Goal: Information Seeking & Learning: Learn about a topic

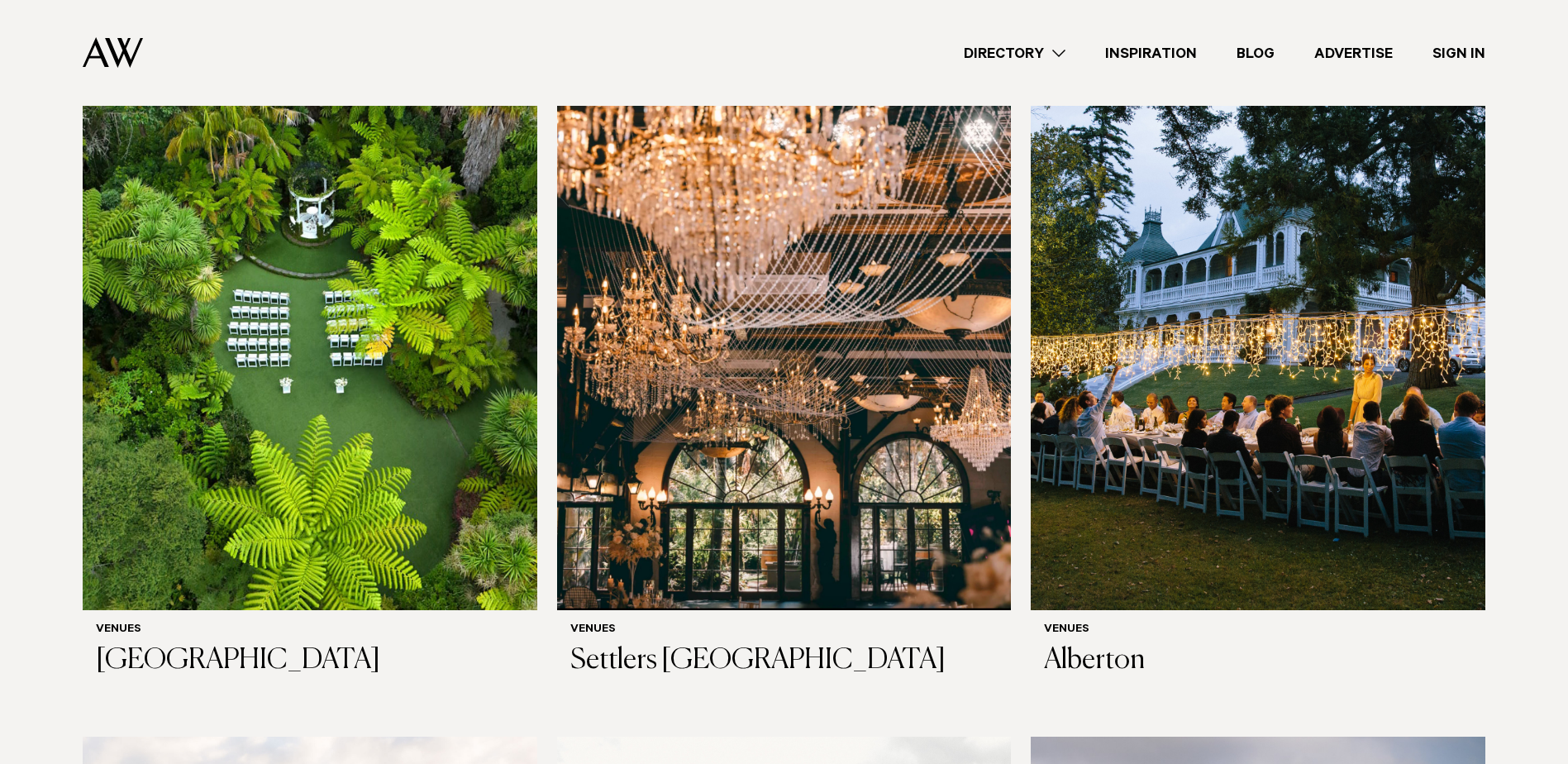
scroll to position [578, 0]
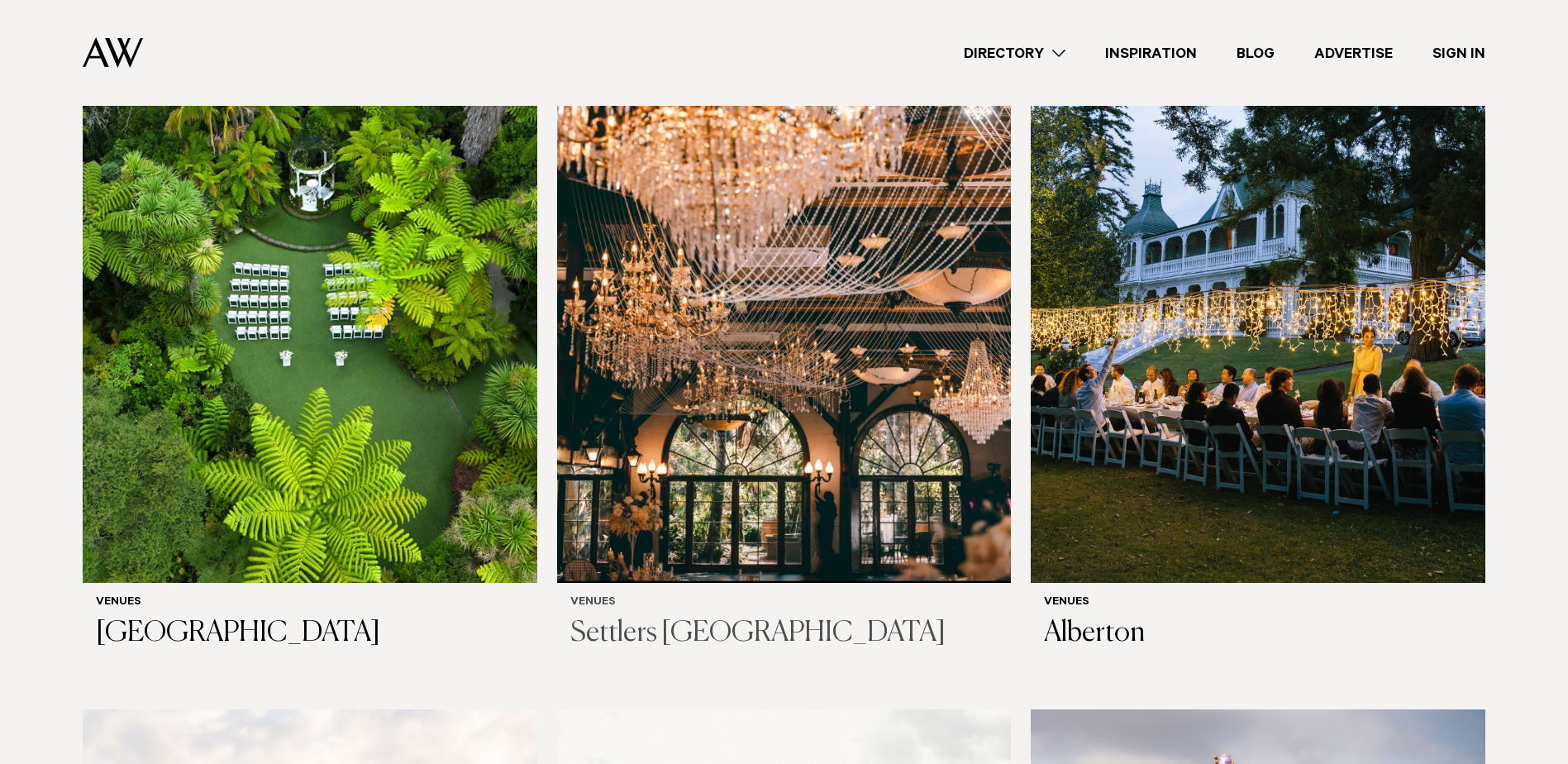
click at [687, 384] on img at bounding box center [784, 277] width 454 height 609
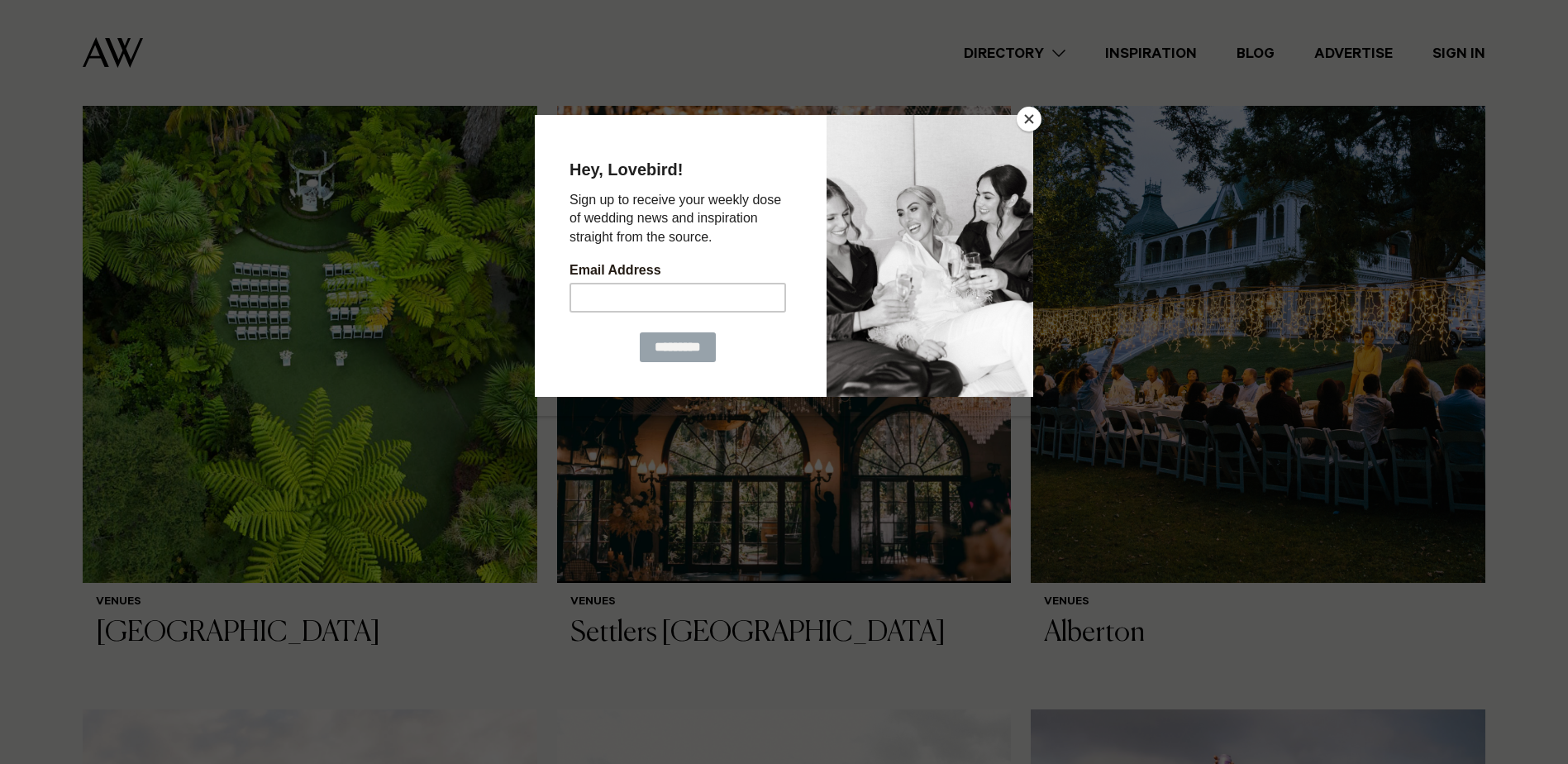
click at [1030, 125] on button "Close" at bounding box center [1029, 119] width 25 height 25
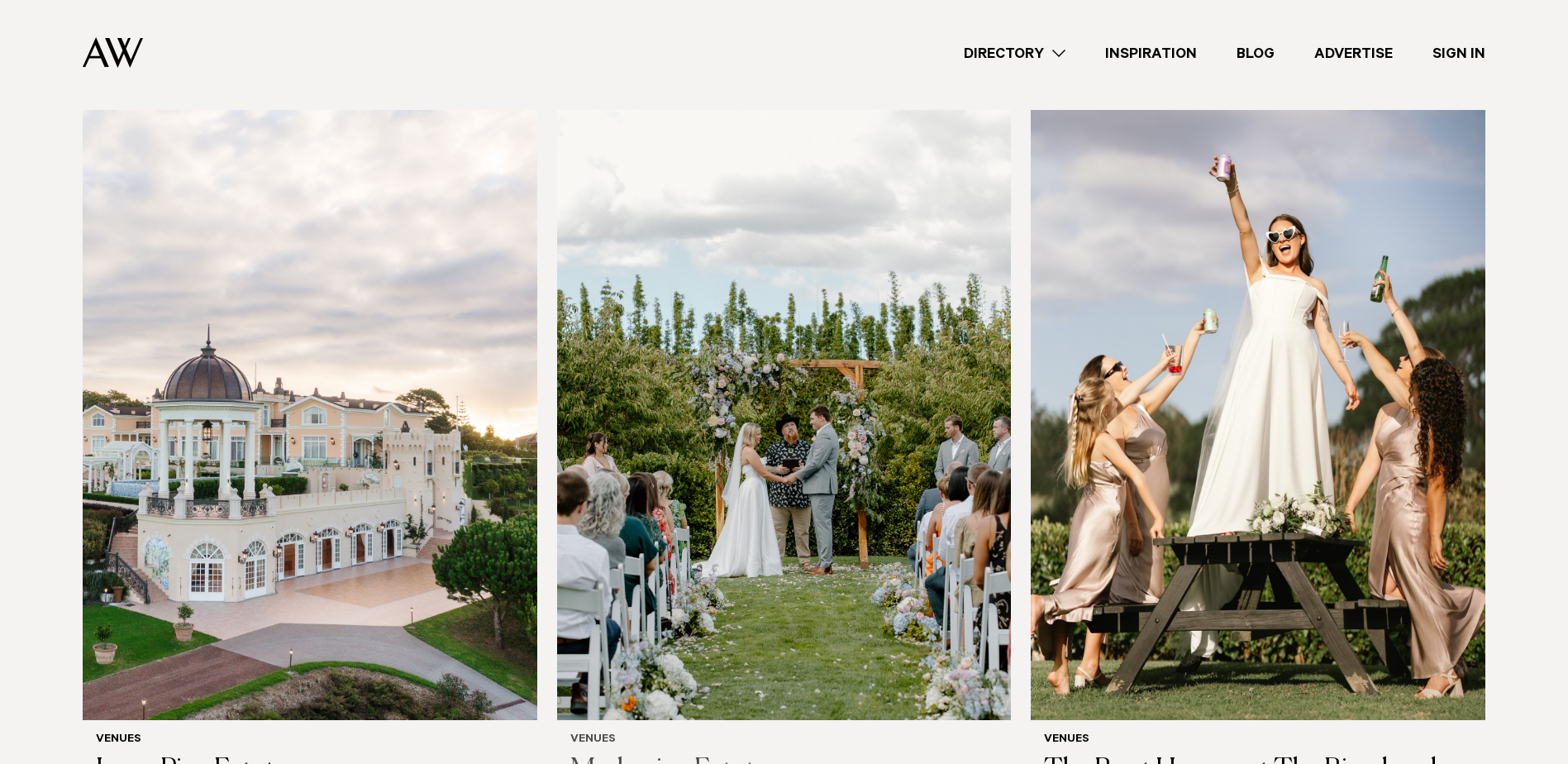
scroll to position [1323, 0]
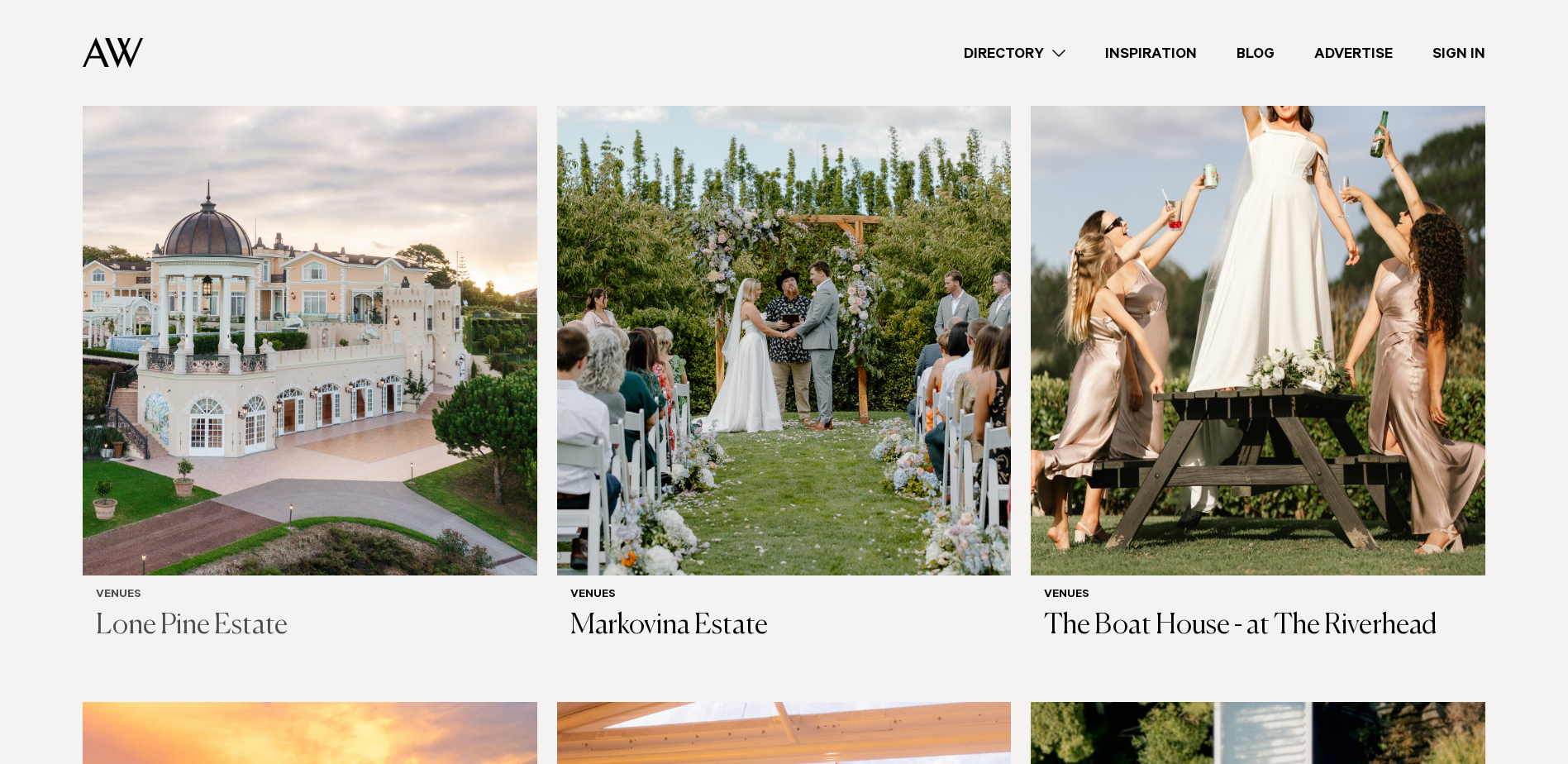
click at [232, 404] on img at bounding box center [309, 270] width 454 height 609
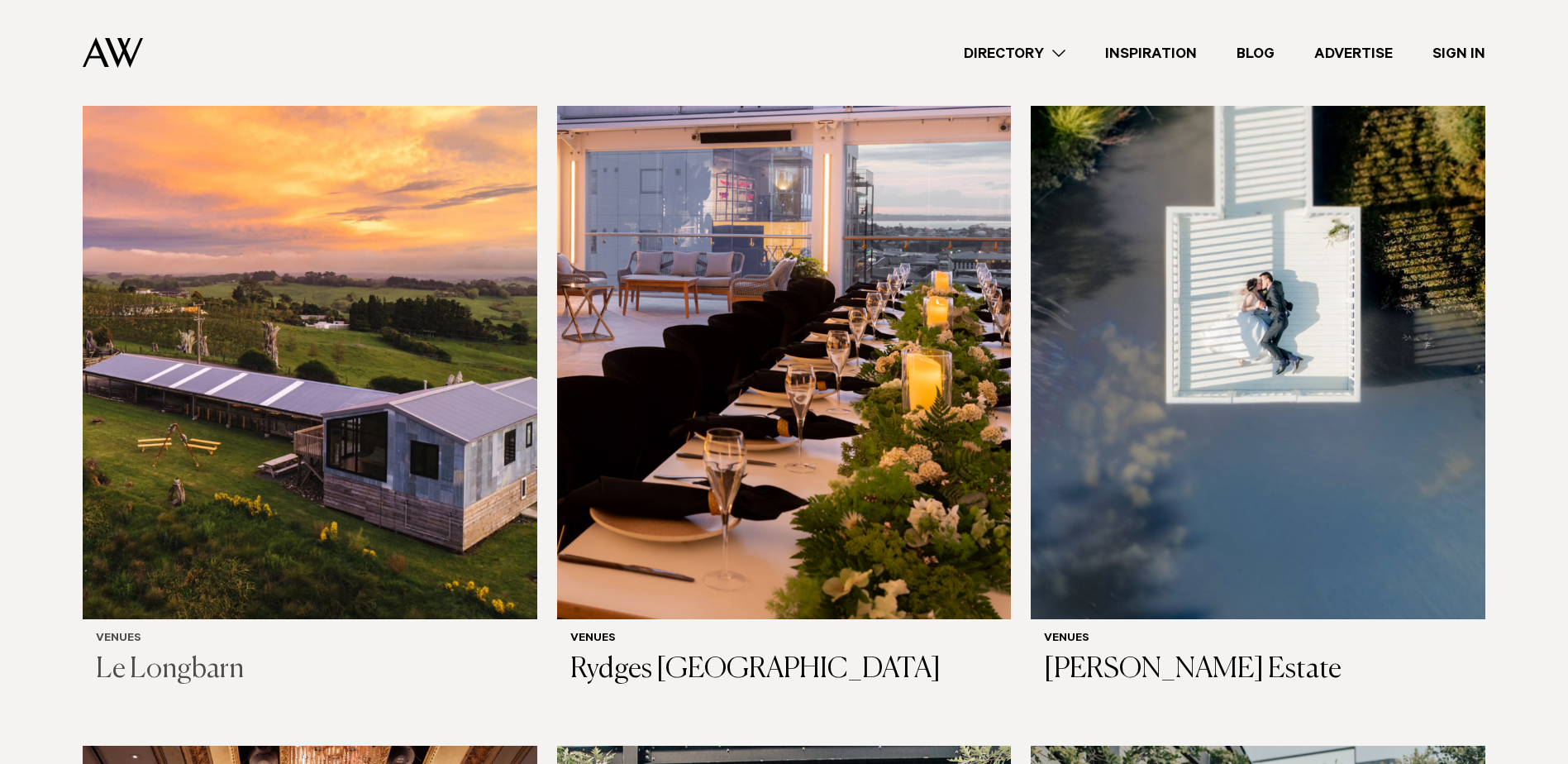
scroll to position [2067, 0]
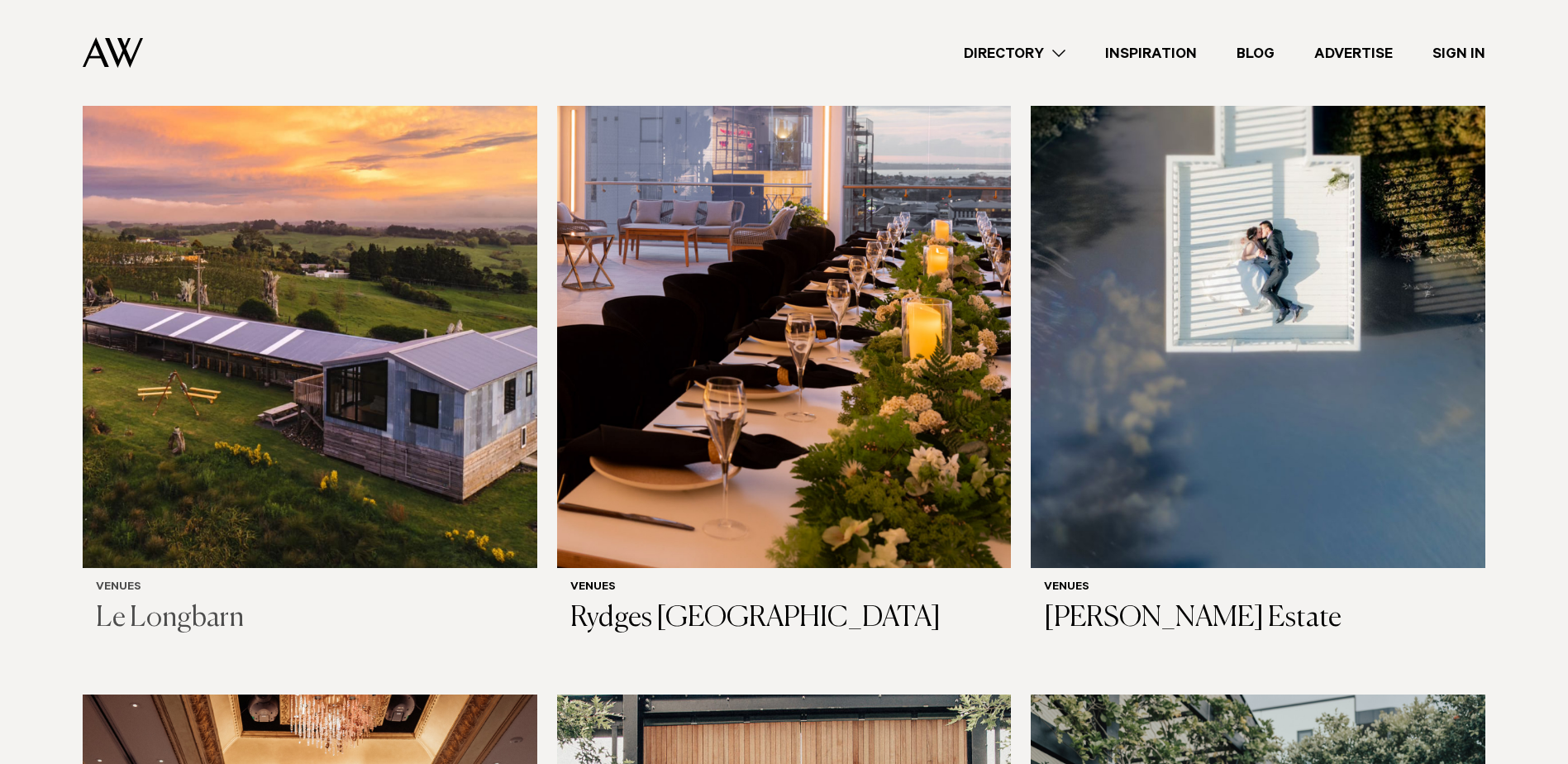
click at [410, 372] on img at bounding box center [309, 262] width 454 height 609
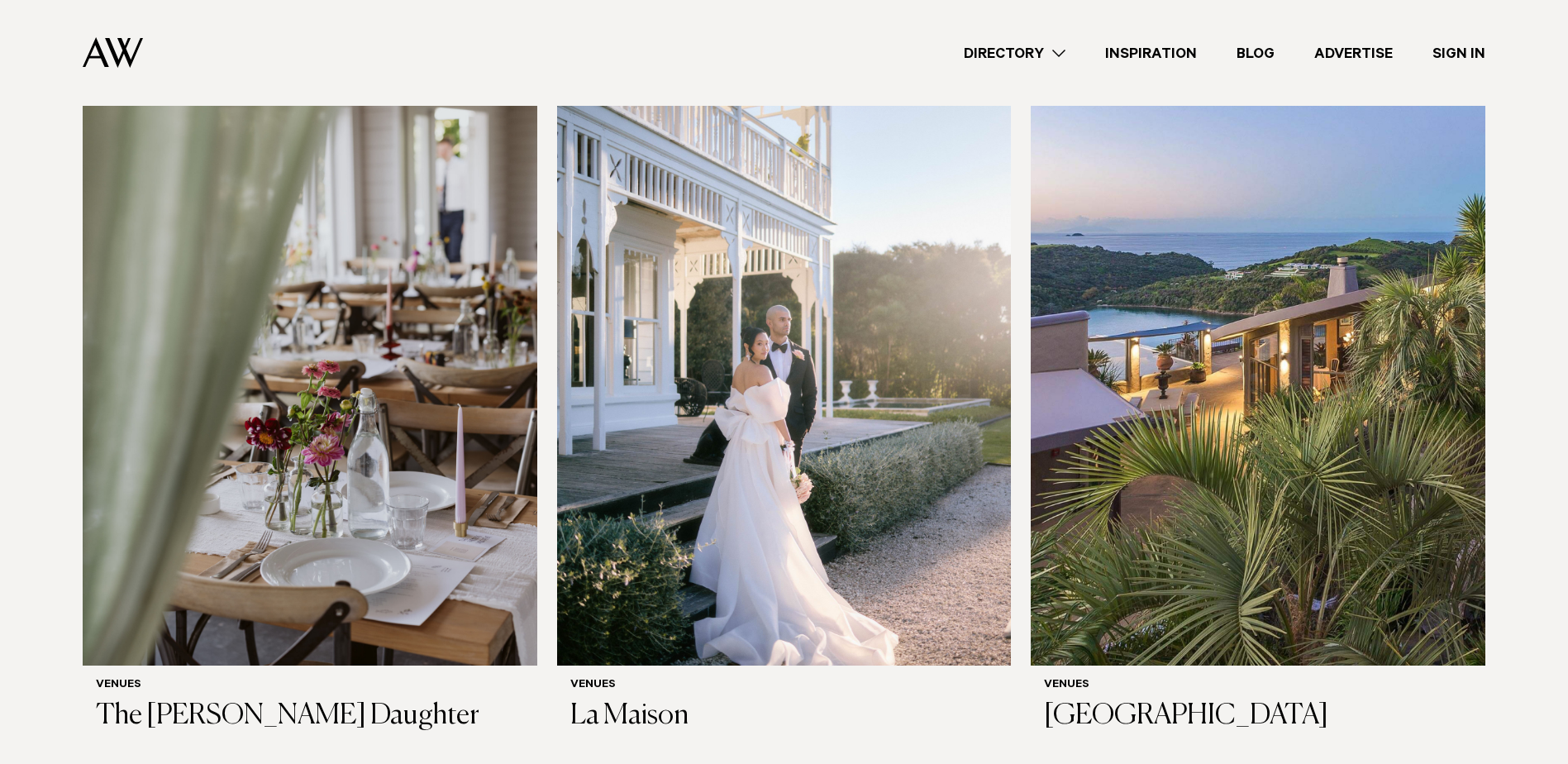
scroll to position [5787, 0]
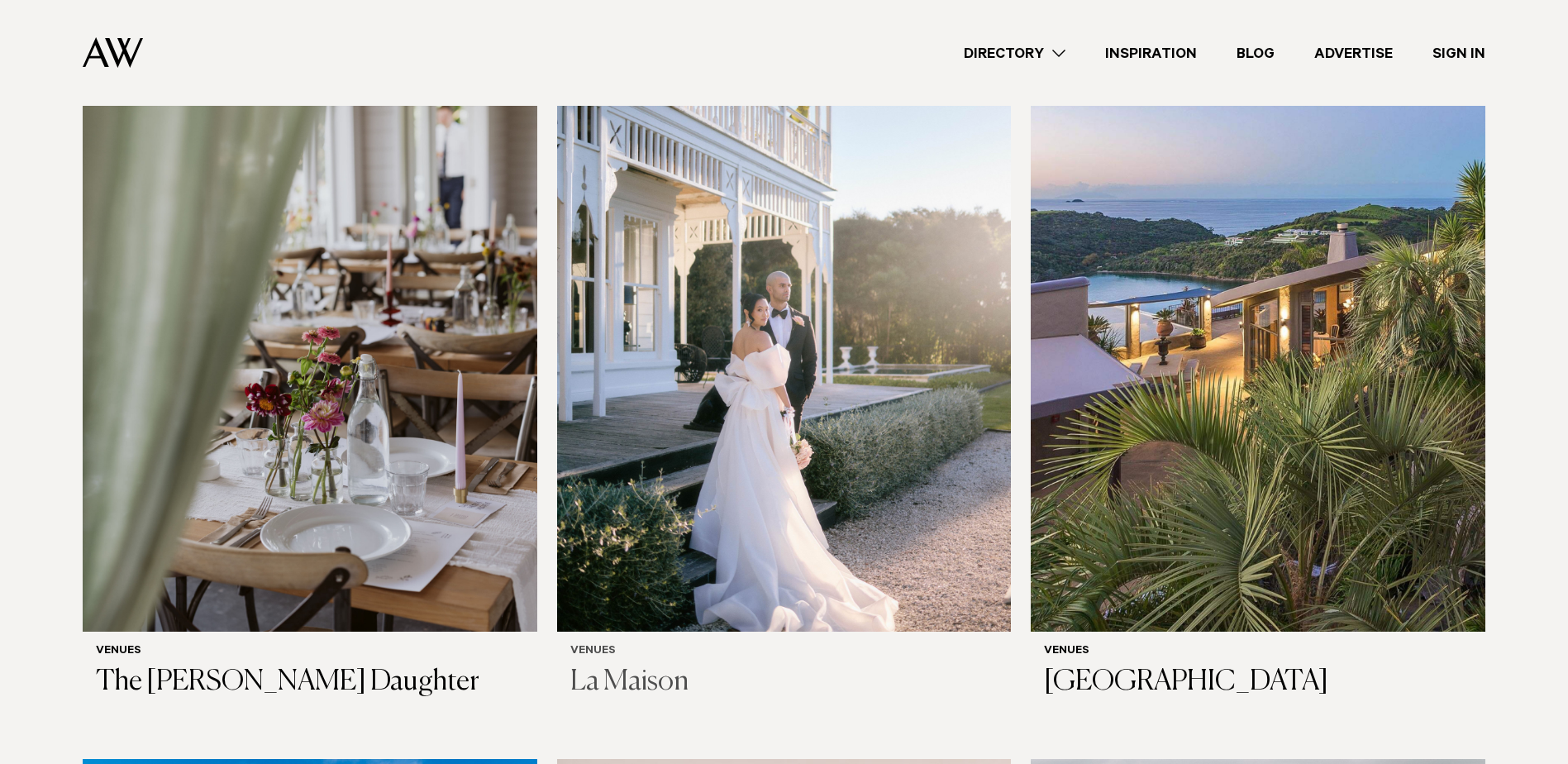
click at [716, 333] on img at bounding box center [784, 327] width 454 height 609
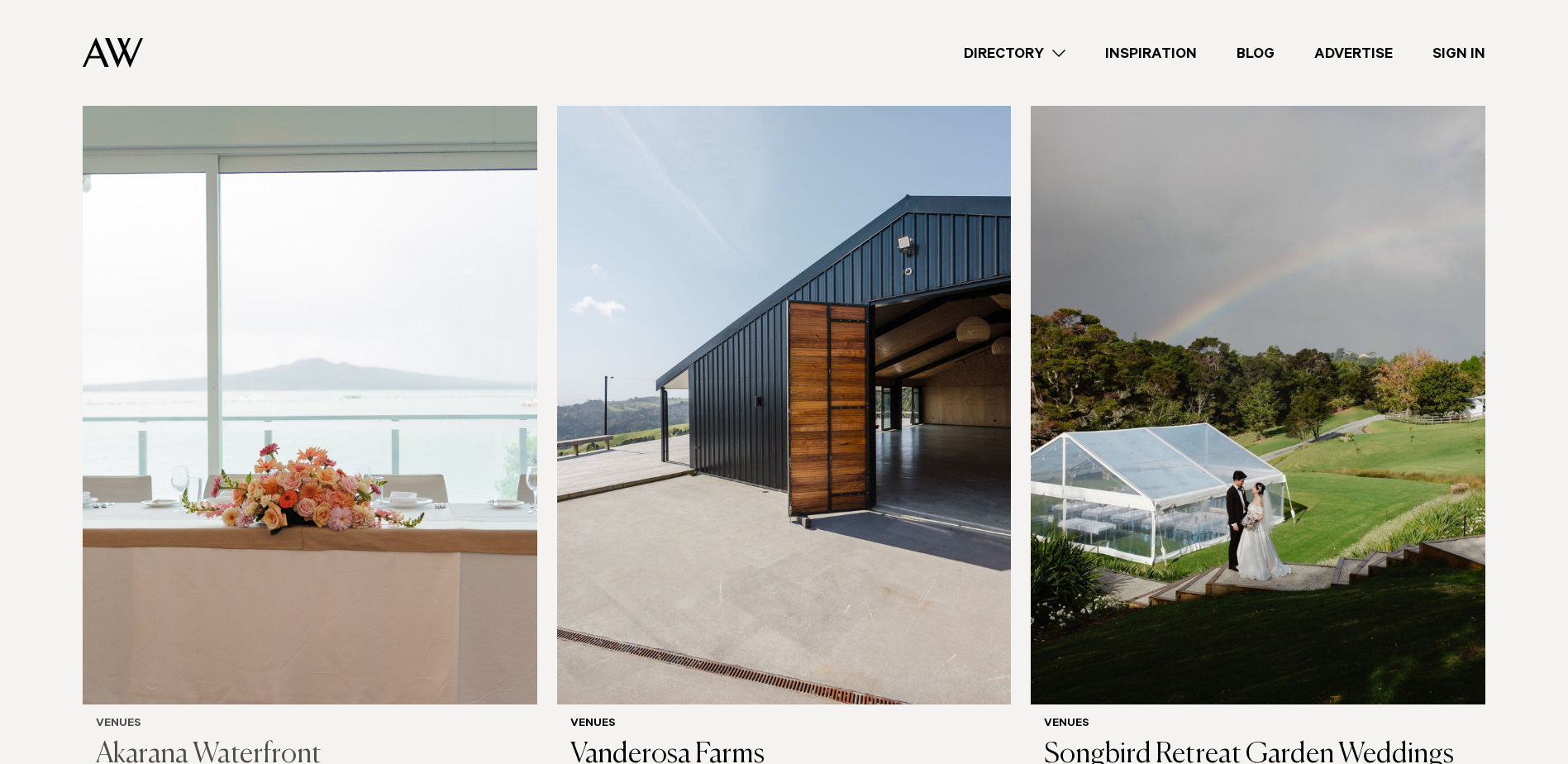
scroll to position [7193, 0]
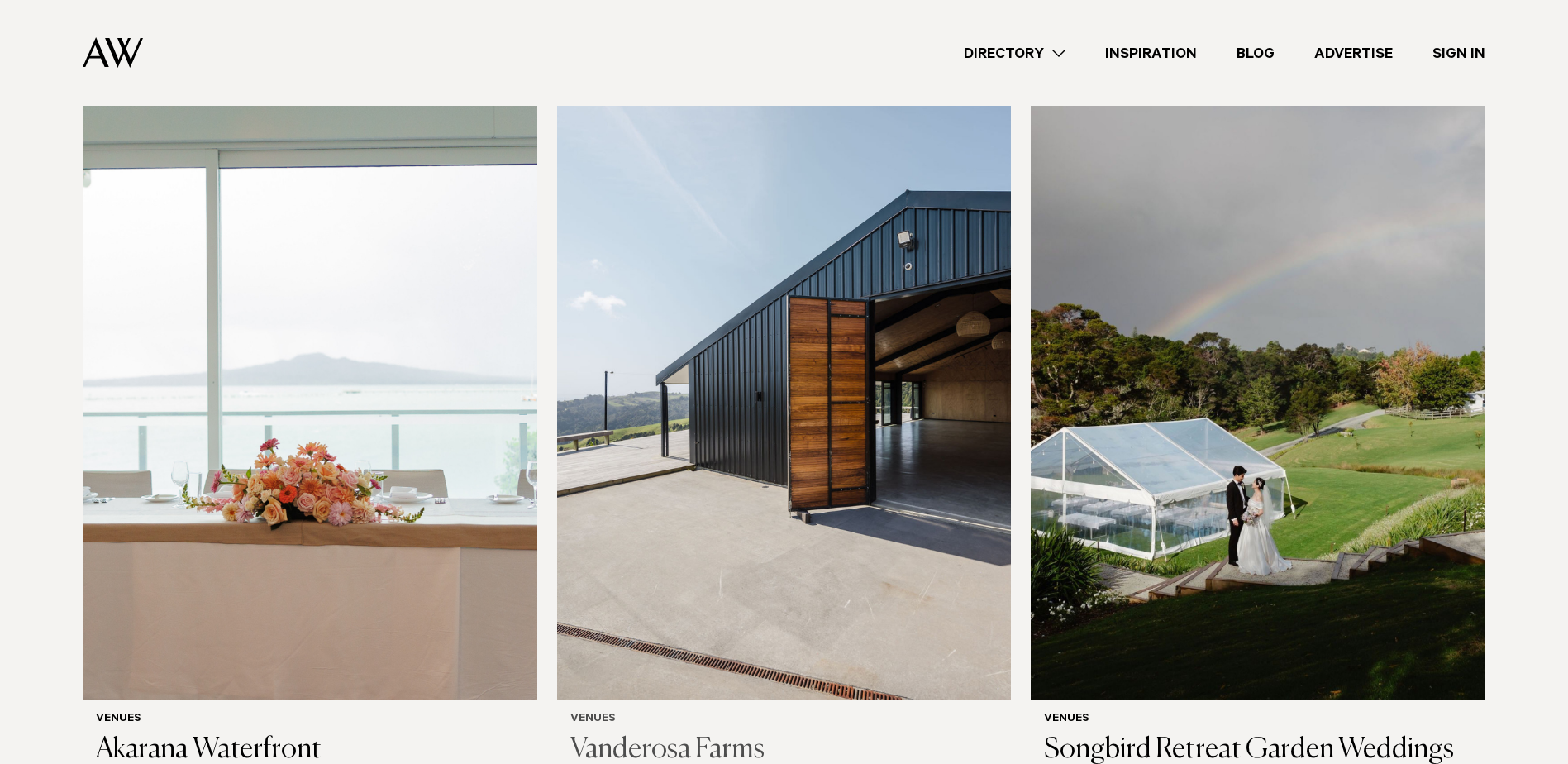
click at [690, 399] on img at bounding box center [784, 394] width 454 height 609
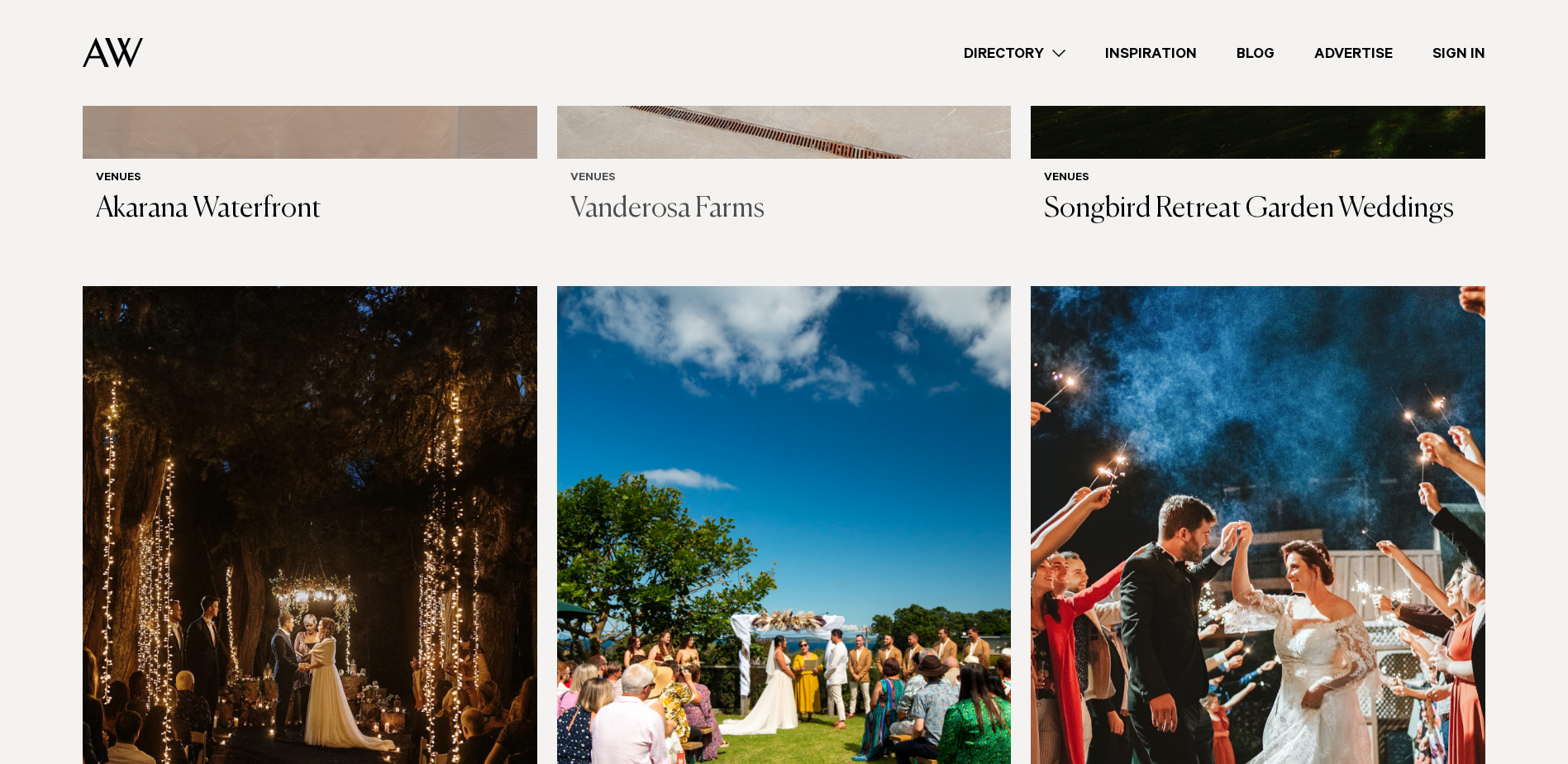
scroll to position [7855, 0]
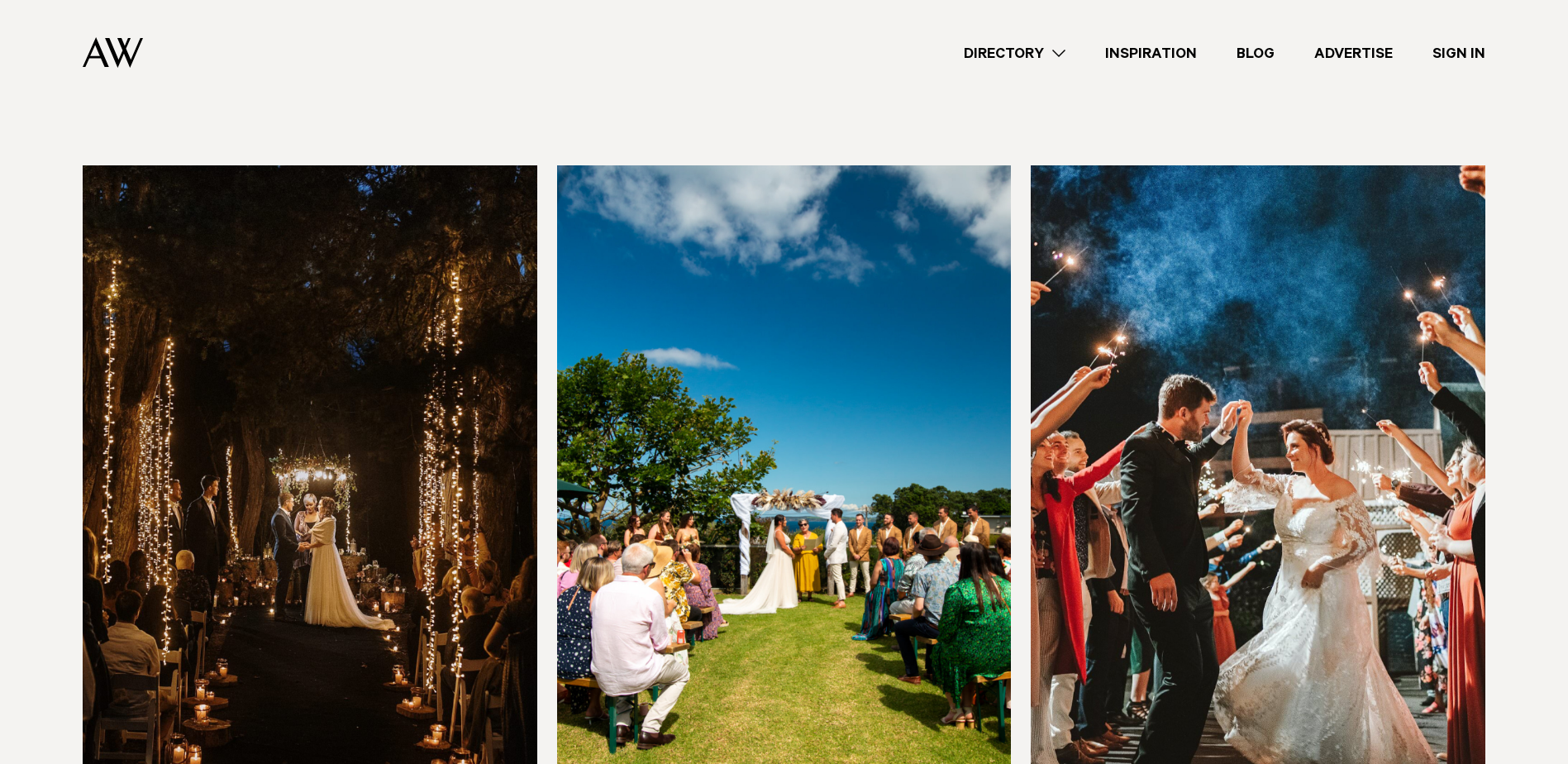
click at [413, 510] on img at bounding box center [309, 470] width 454 height 609
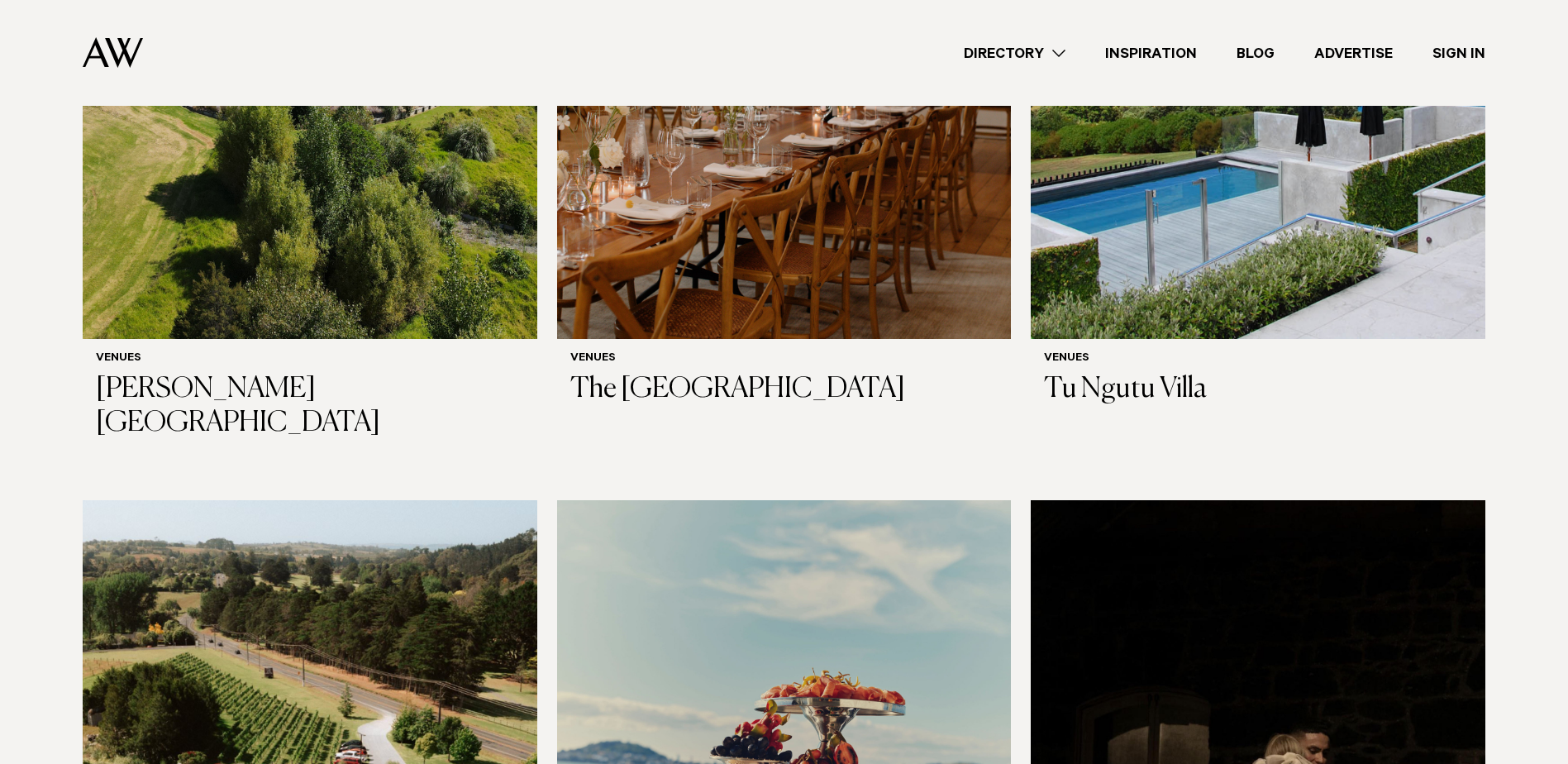
scroll to position [10831, 0]
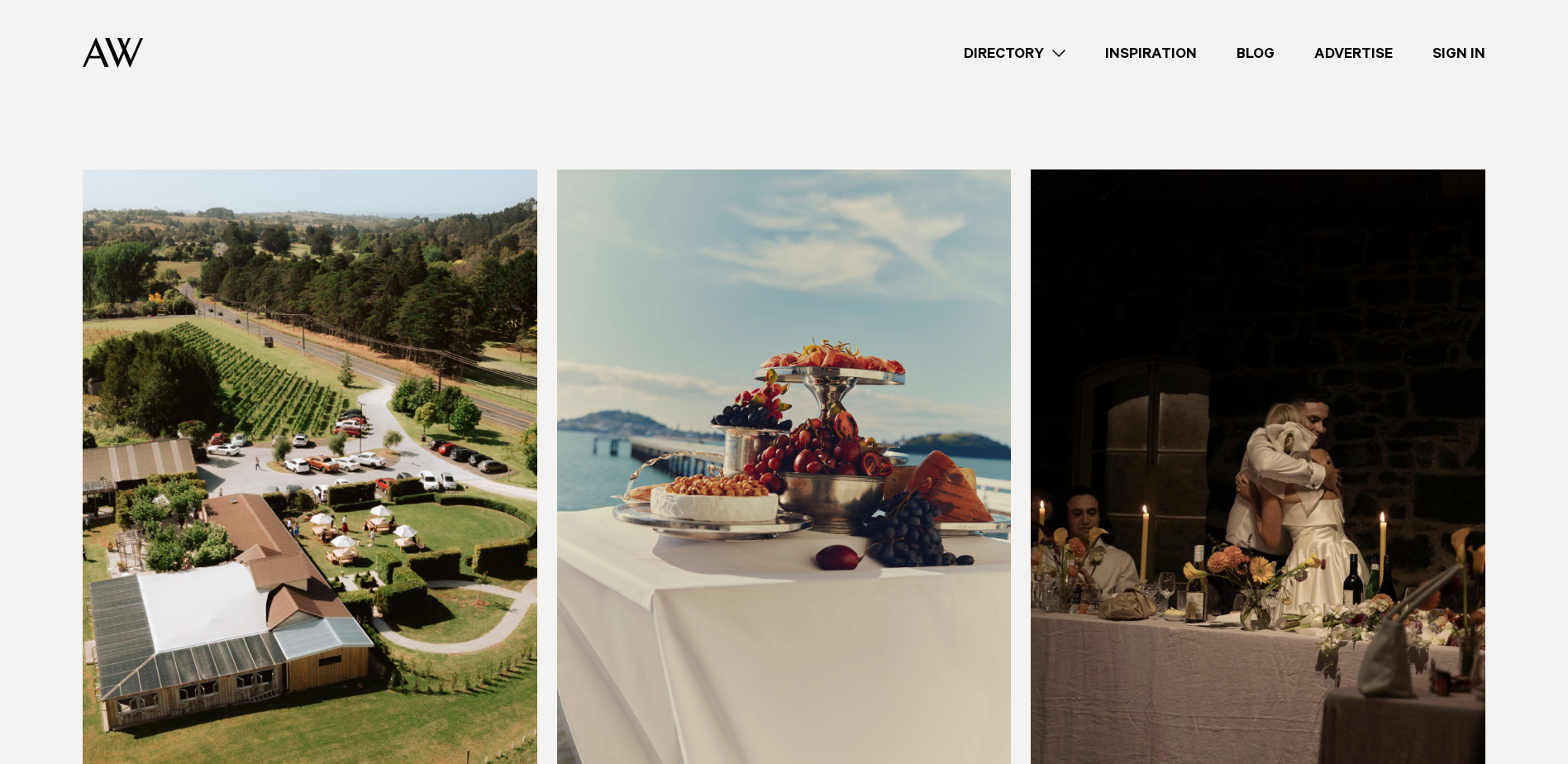
click at [680, 432] on img at bounding box center [784, 474] width 454 height 609
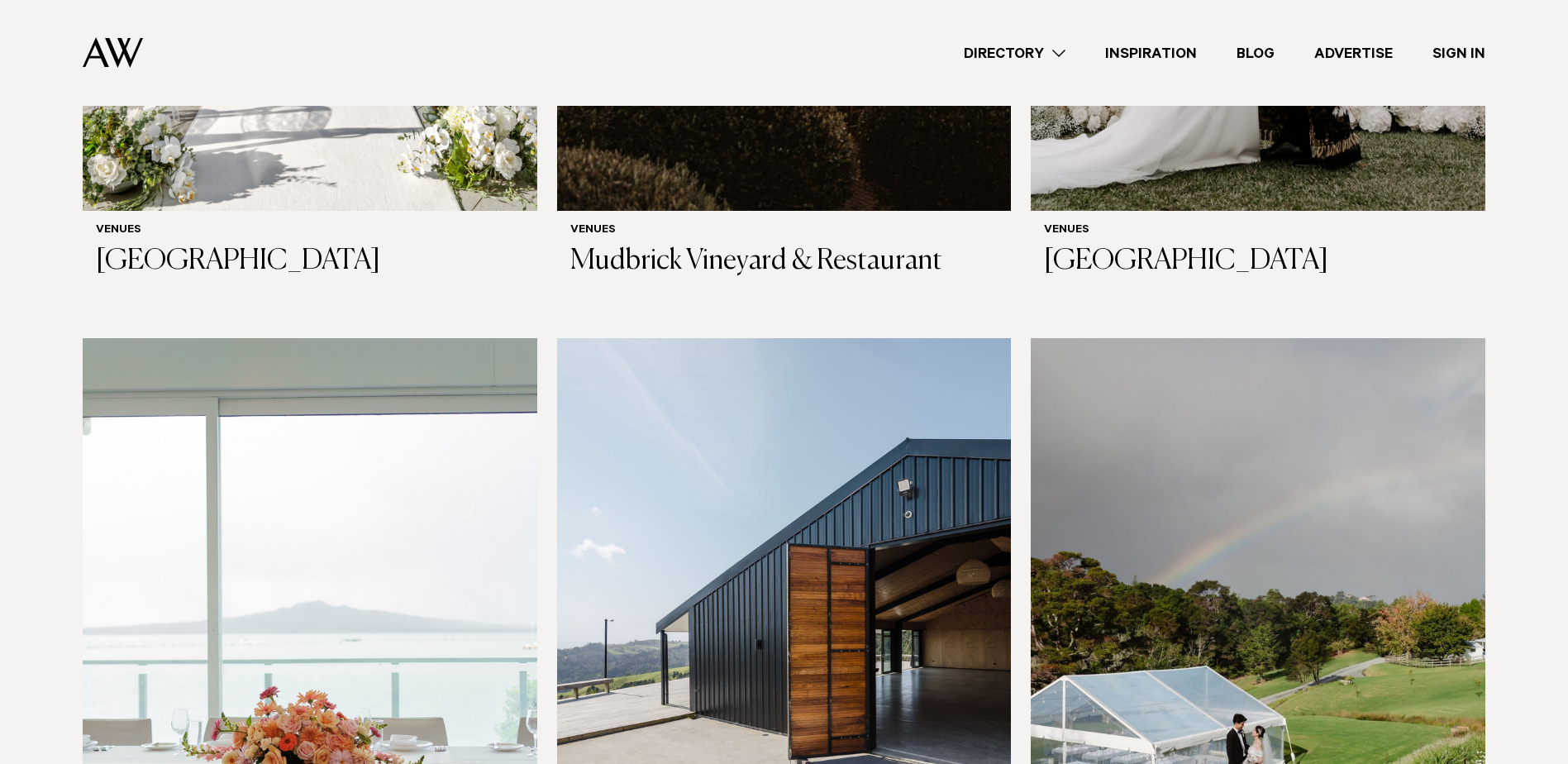
scroll to position [6449, 0]
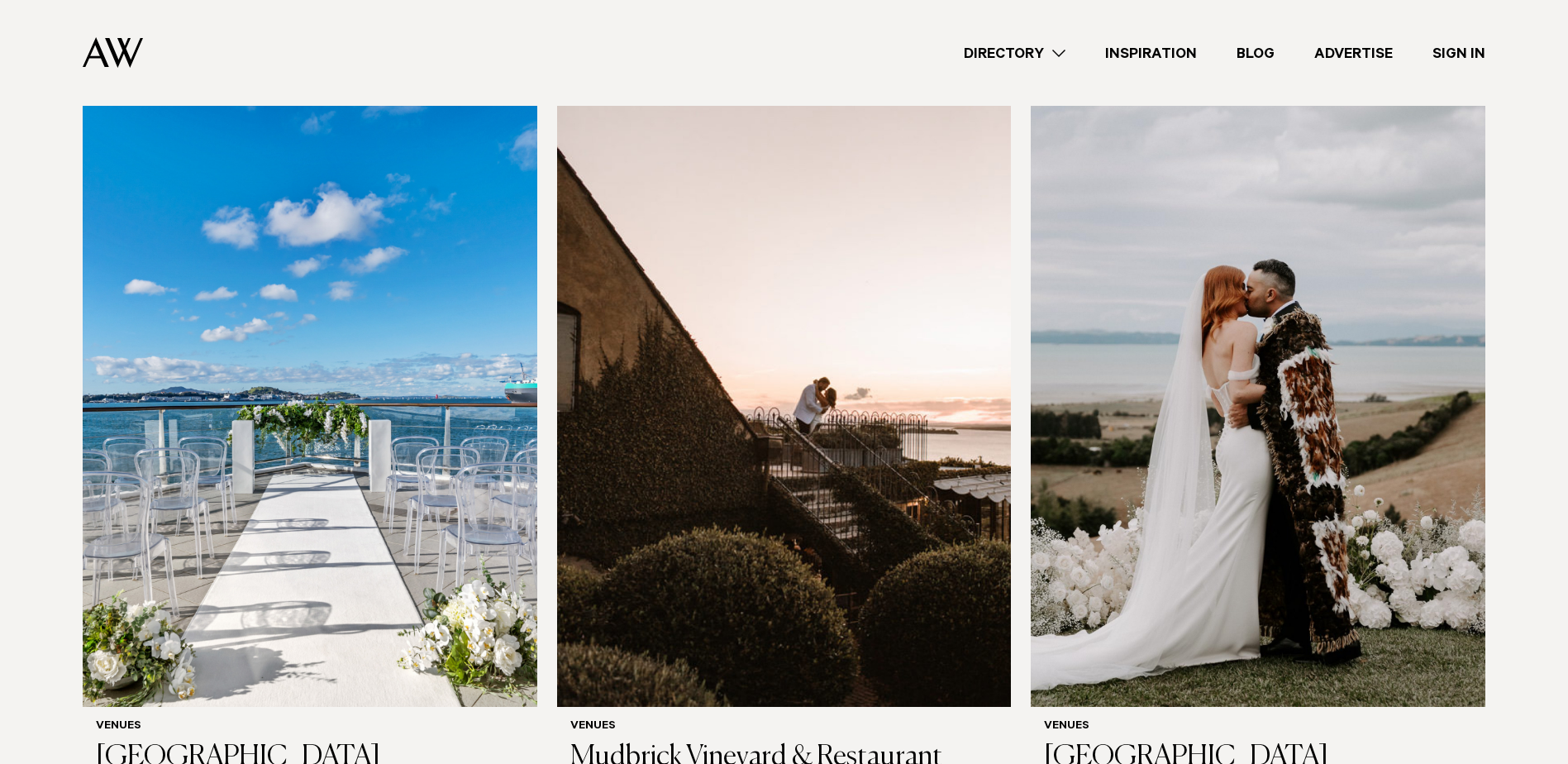
click at [665, 518] on img at bounding box center [784, 402] width 454 height 609
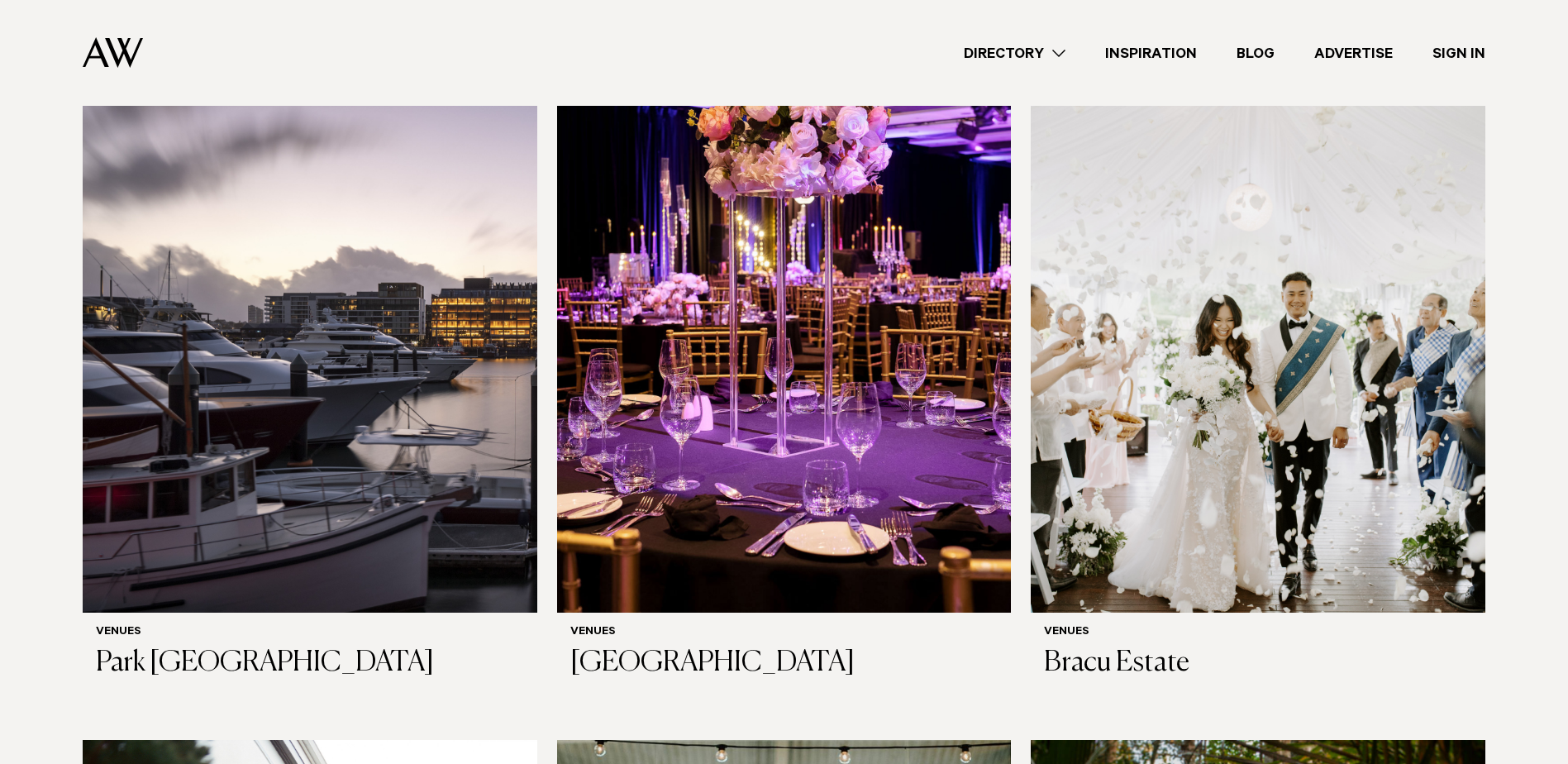
scroll to position [4217, 0]
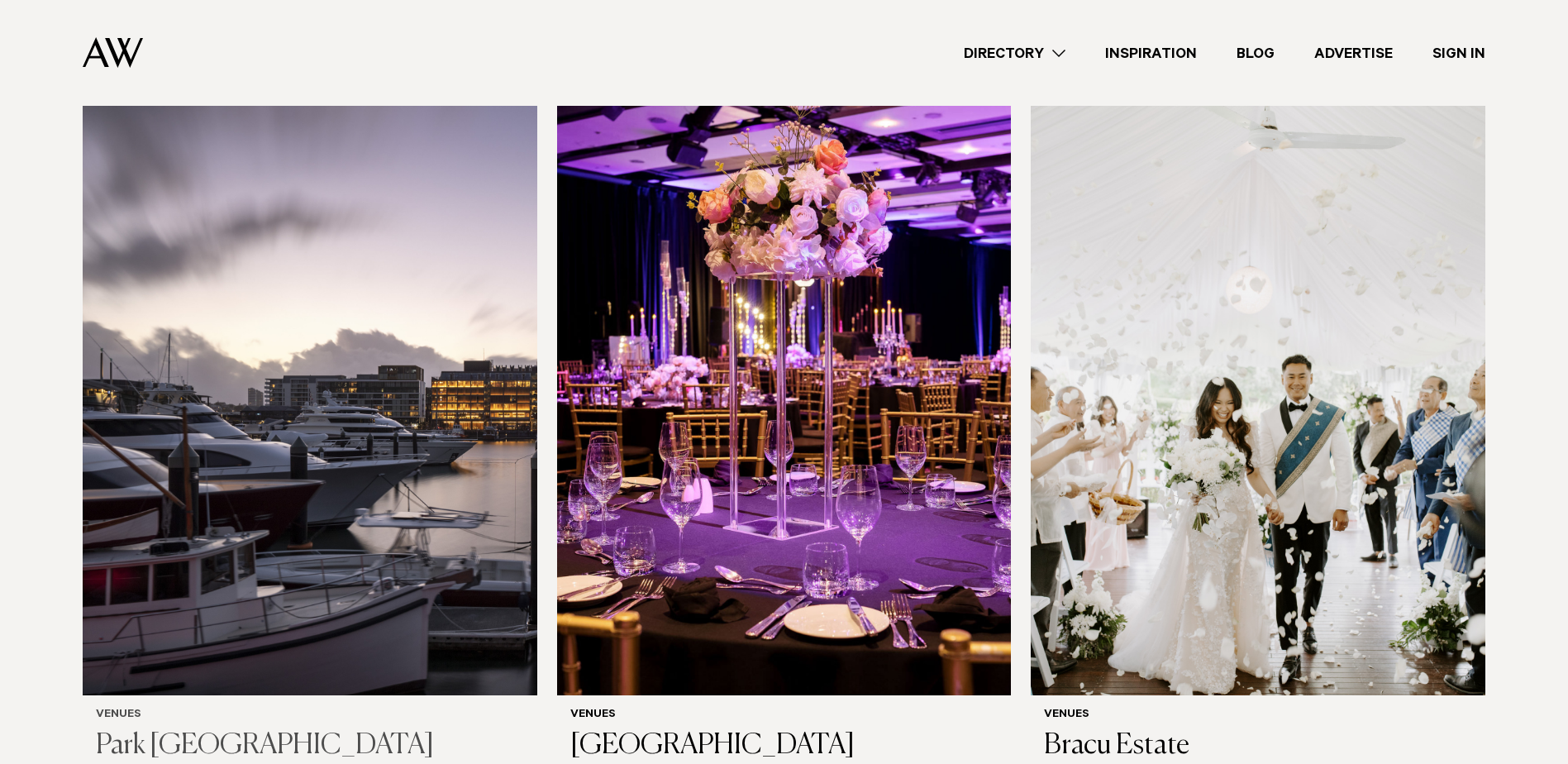
click at [312, 444] on img at bounding box center [309, 390] width 454 height 609
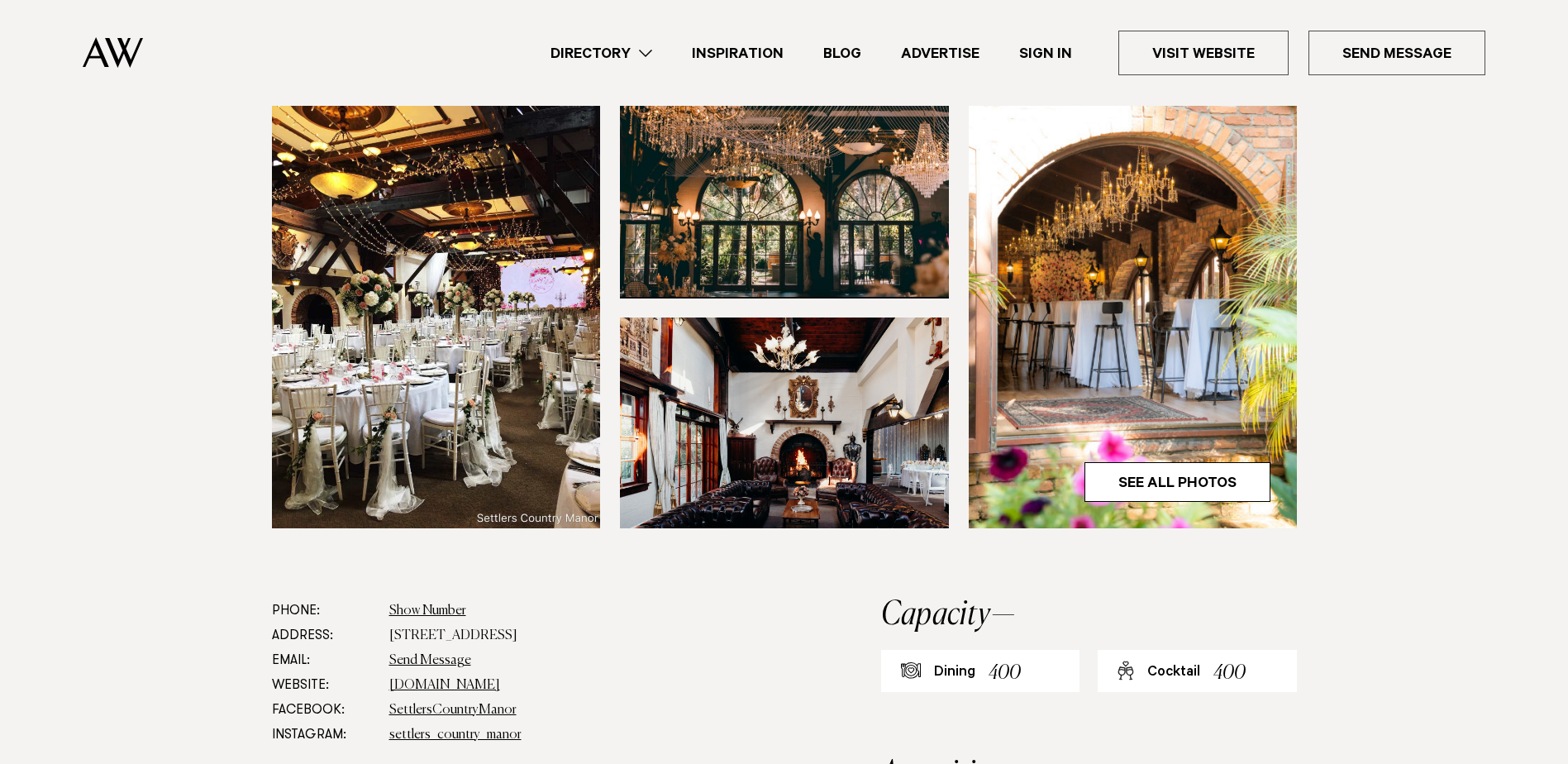
scroll to position [578, 0]
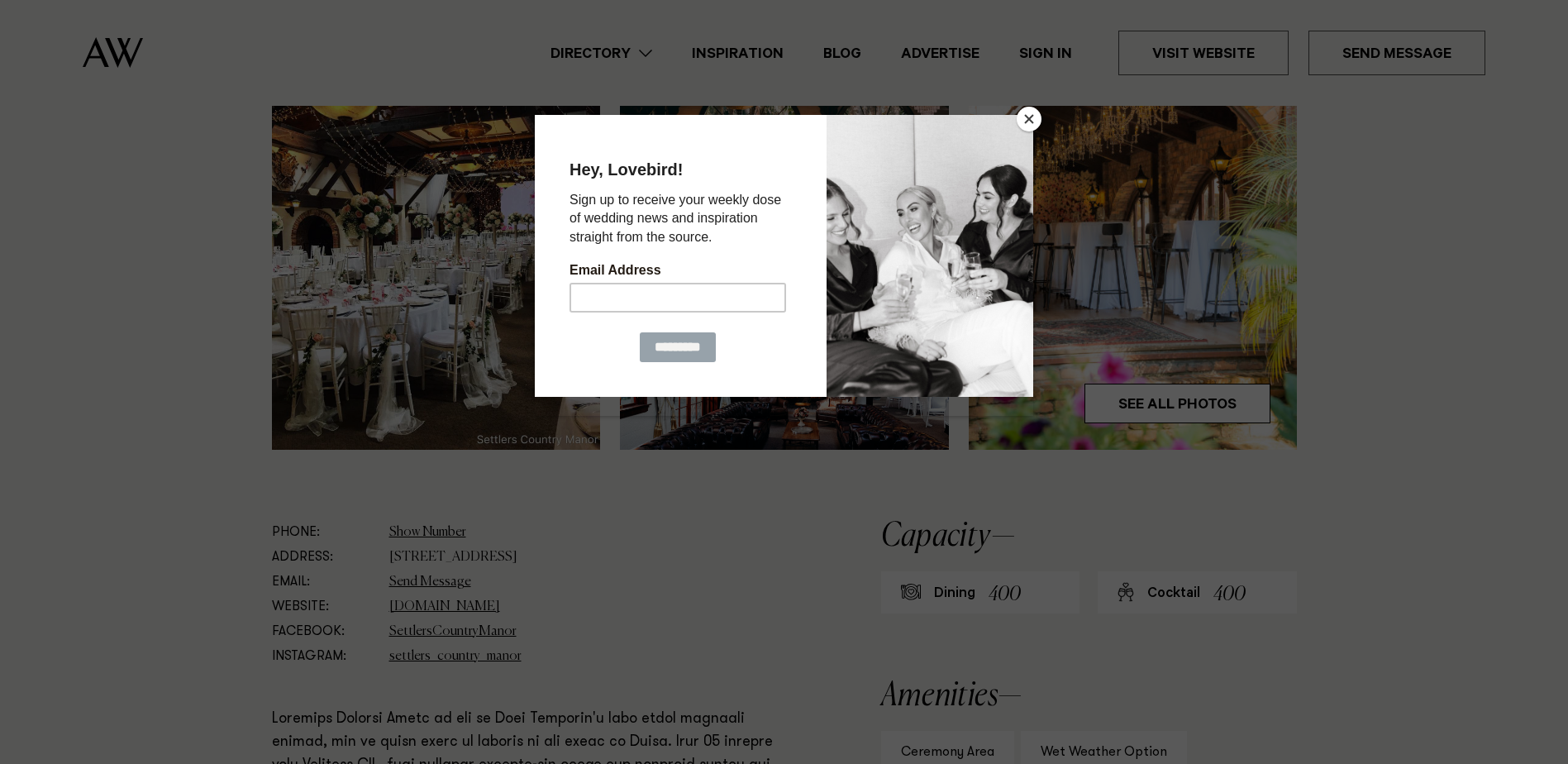
click at [1029, 109] on button "Close" at bounding box center [1029, 119] width 25 height 25
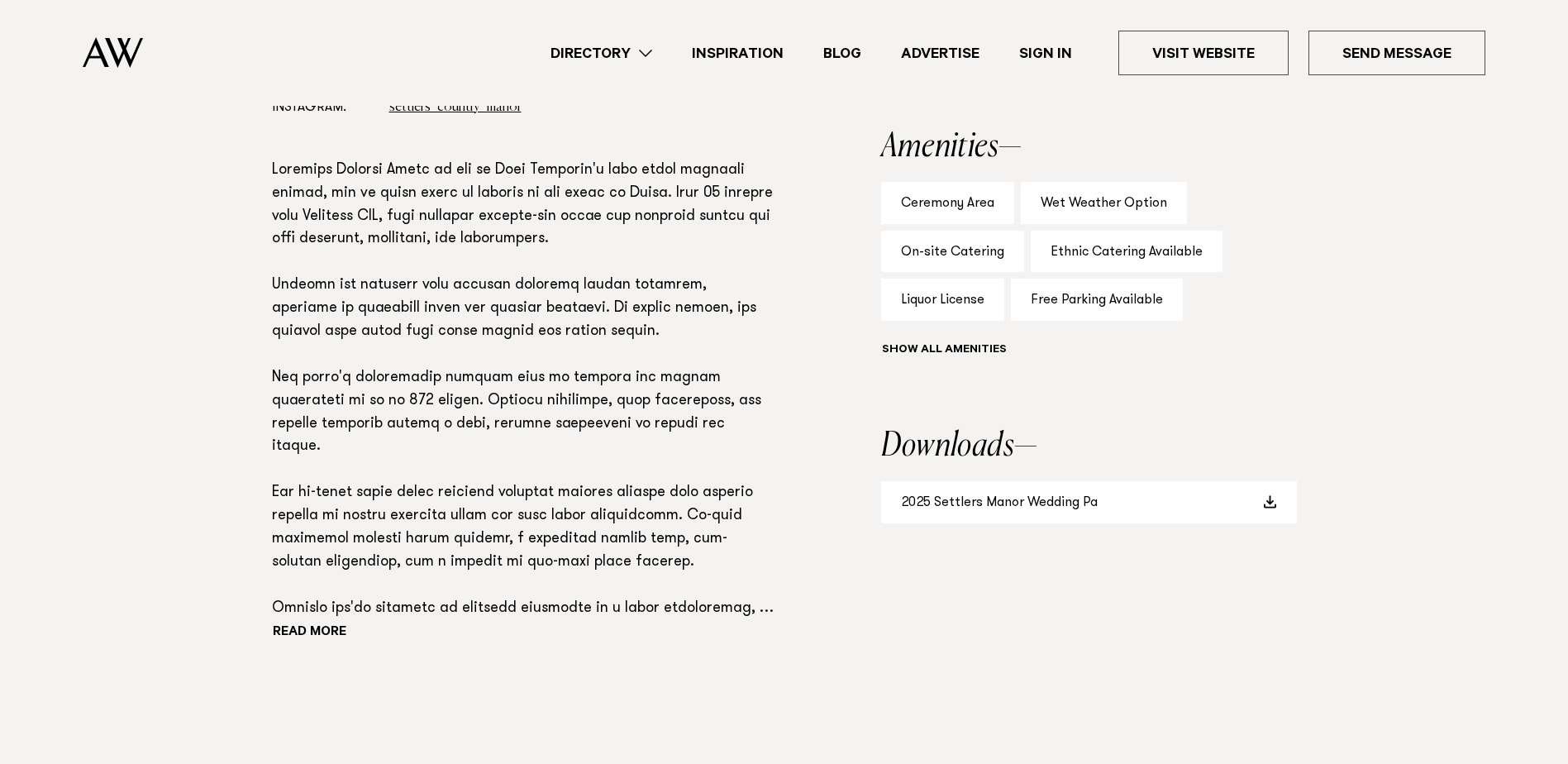
scroll to position [1158, 0]
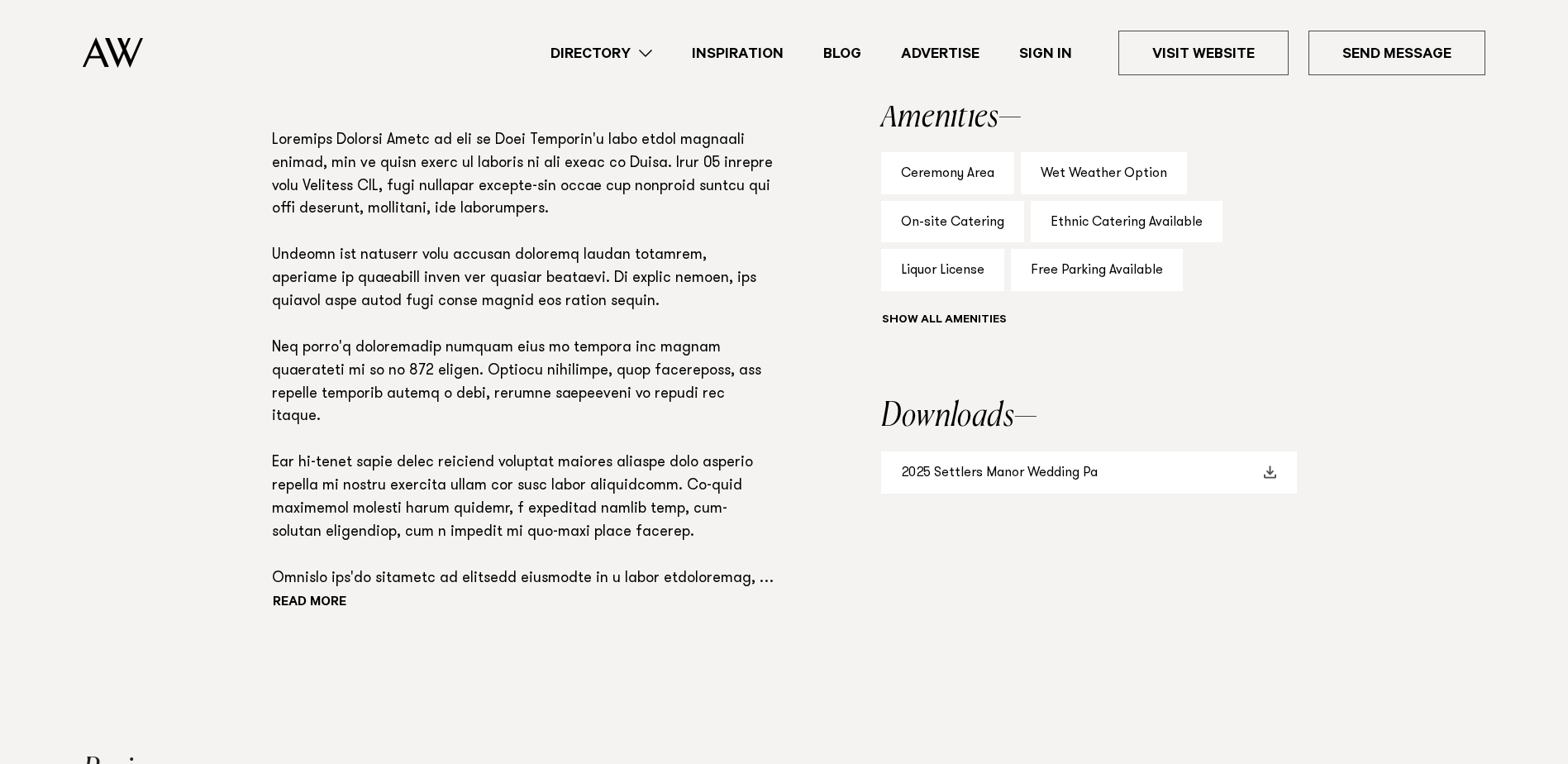
click at [1048, 451] on link "2025 Settlers Manor Wedding Pa" at bounding box center [1089, 472] width 416 height 42
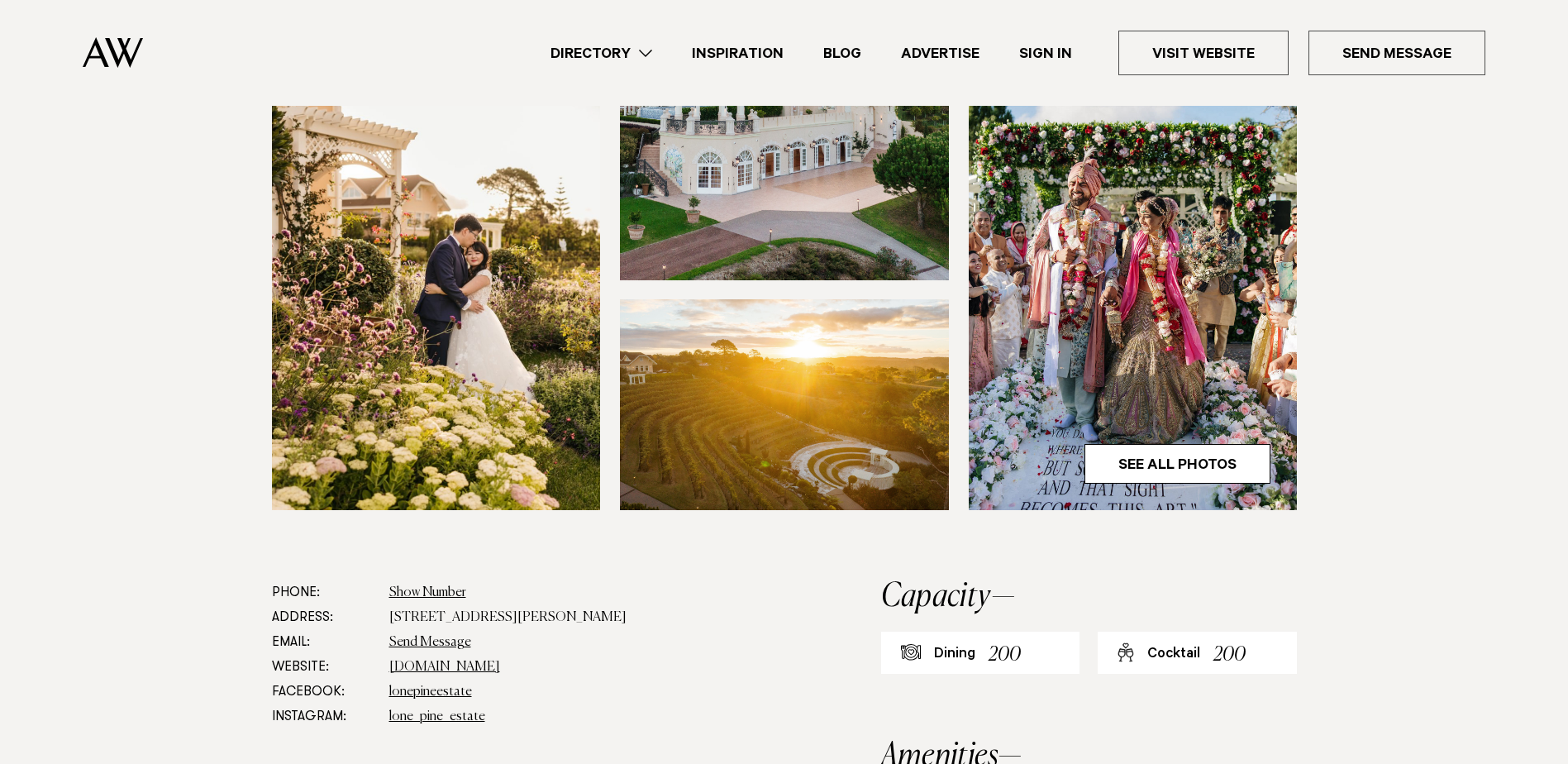
scroll to position [414, 0]
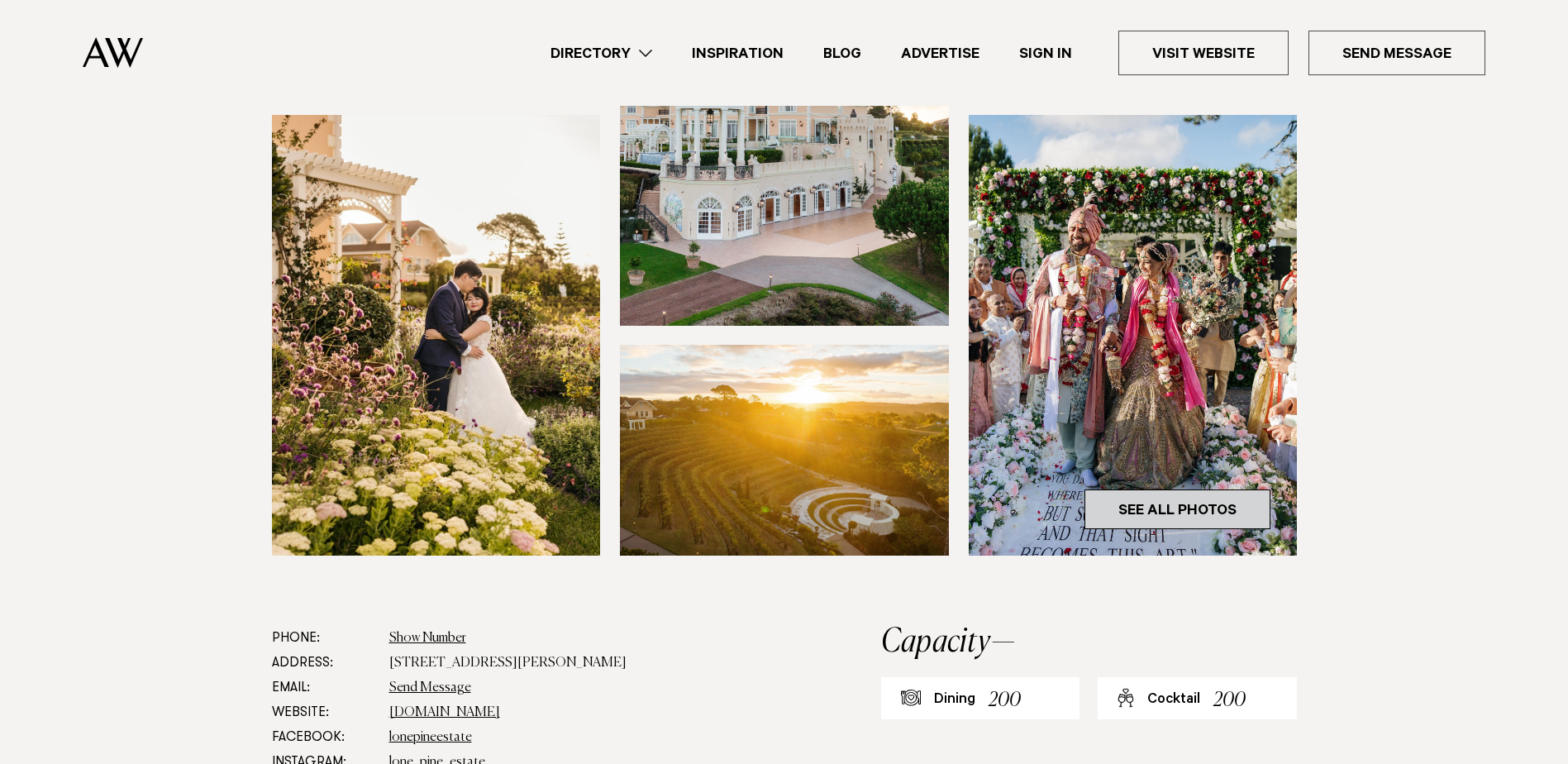
click at [1210, 504] on link "See All Photos" at bounding box center [1177, 509] width 186 height 40
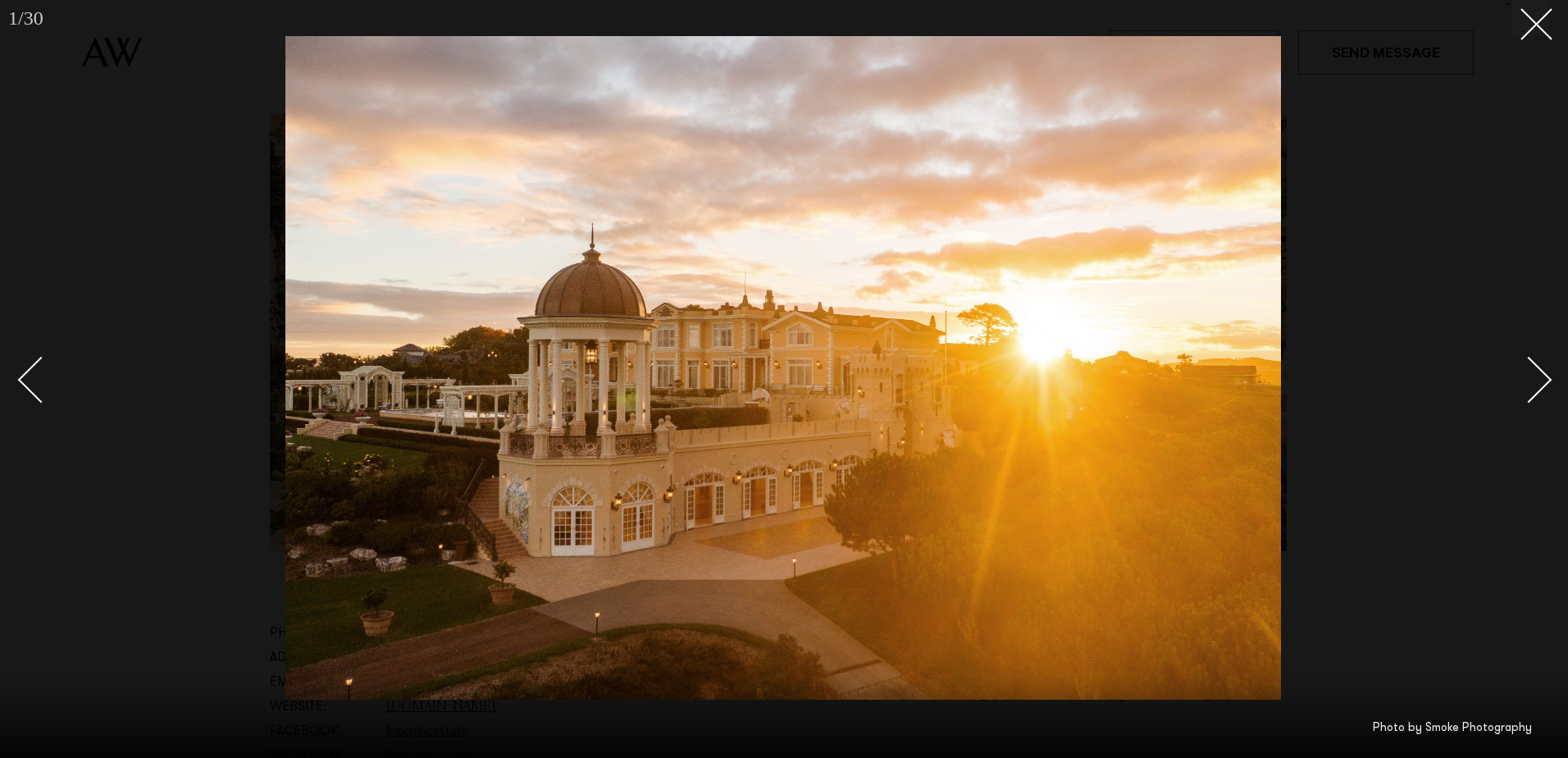
click at [1244, 419] on img at bounding box center [784, 368] width 996 height 664
click at [1519, 33] on button at bounding box center [1531, 18] width 36 height 36
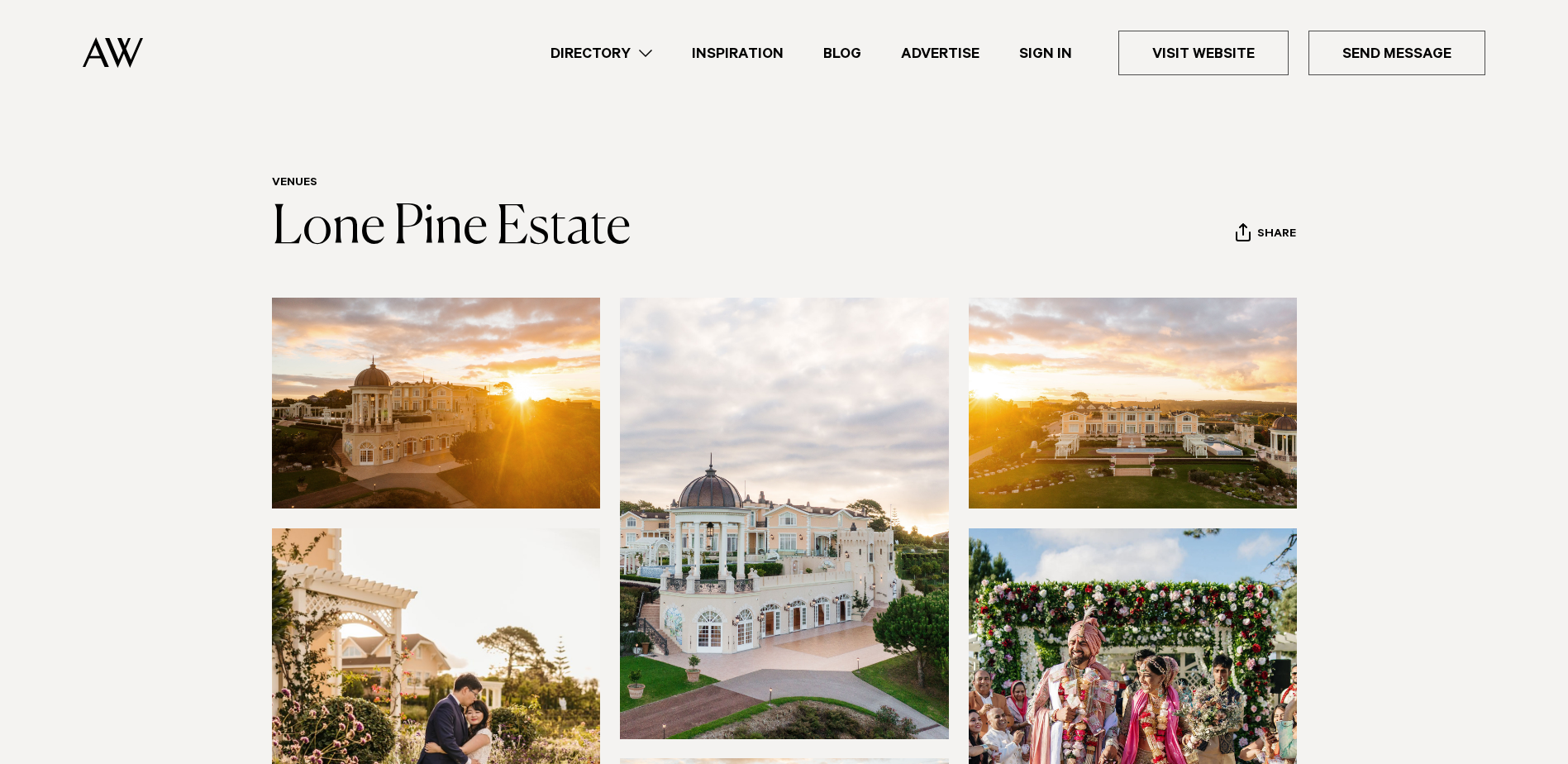
click at [953, 52] on link "Advertise" at bounding box center [940, 53] width 118 height 22
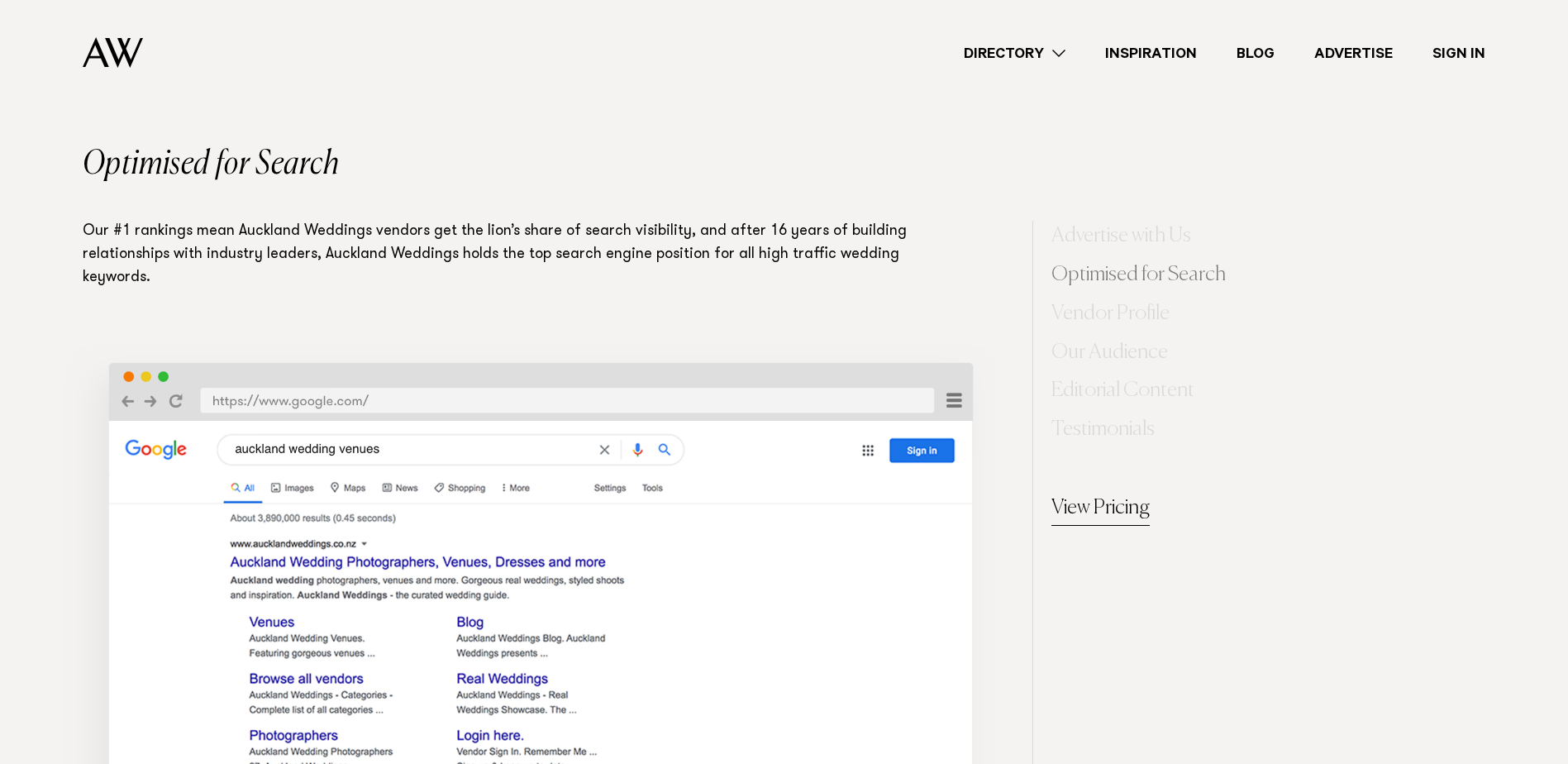
scroll to position [826, 0]
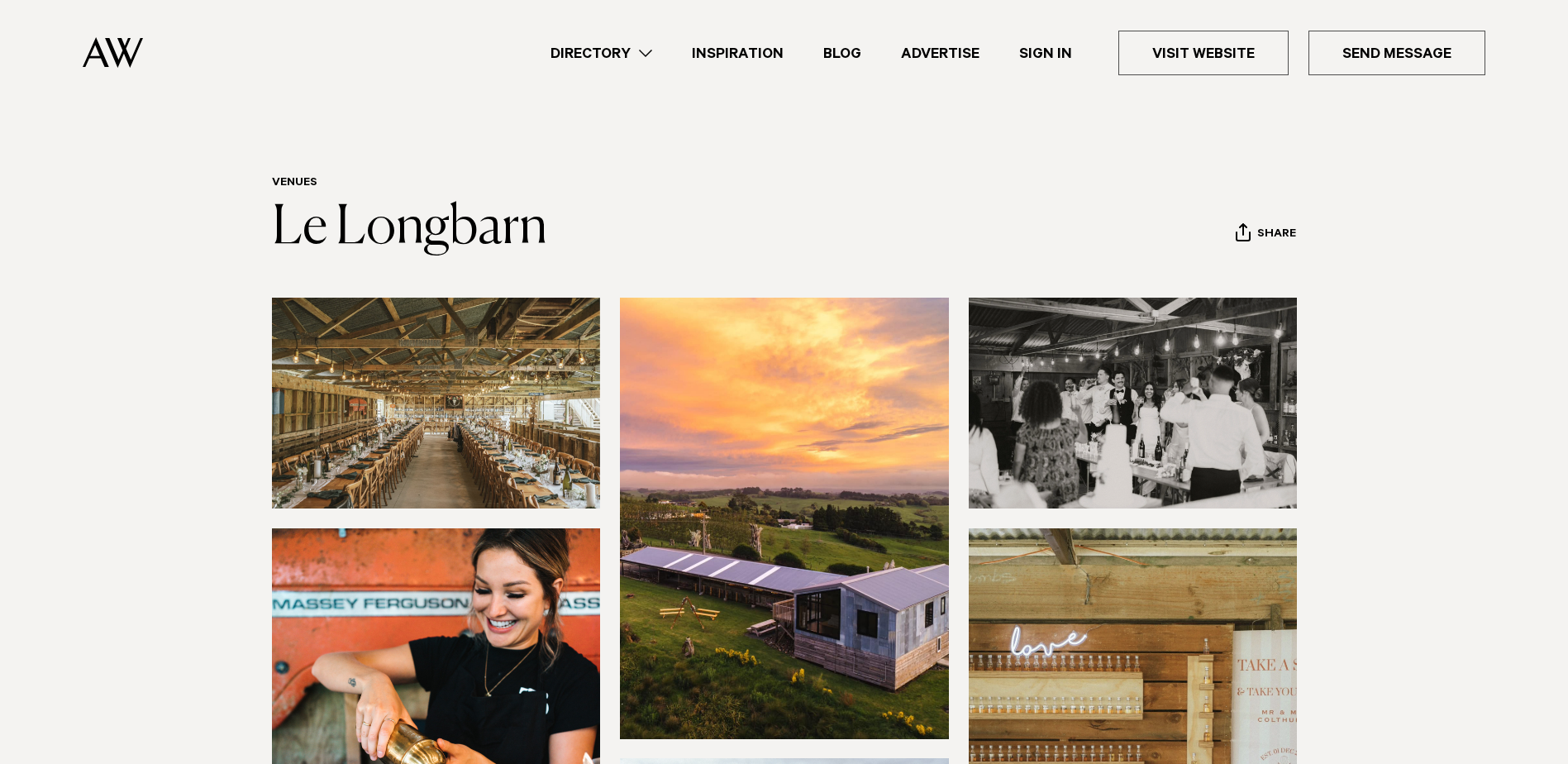
click at [411, 372] on img at bounding box center [436, 403] width 329 height 211
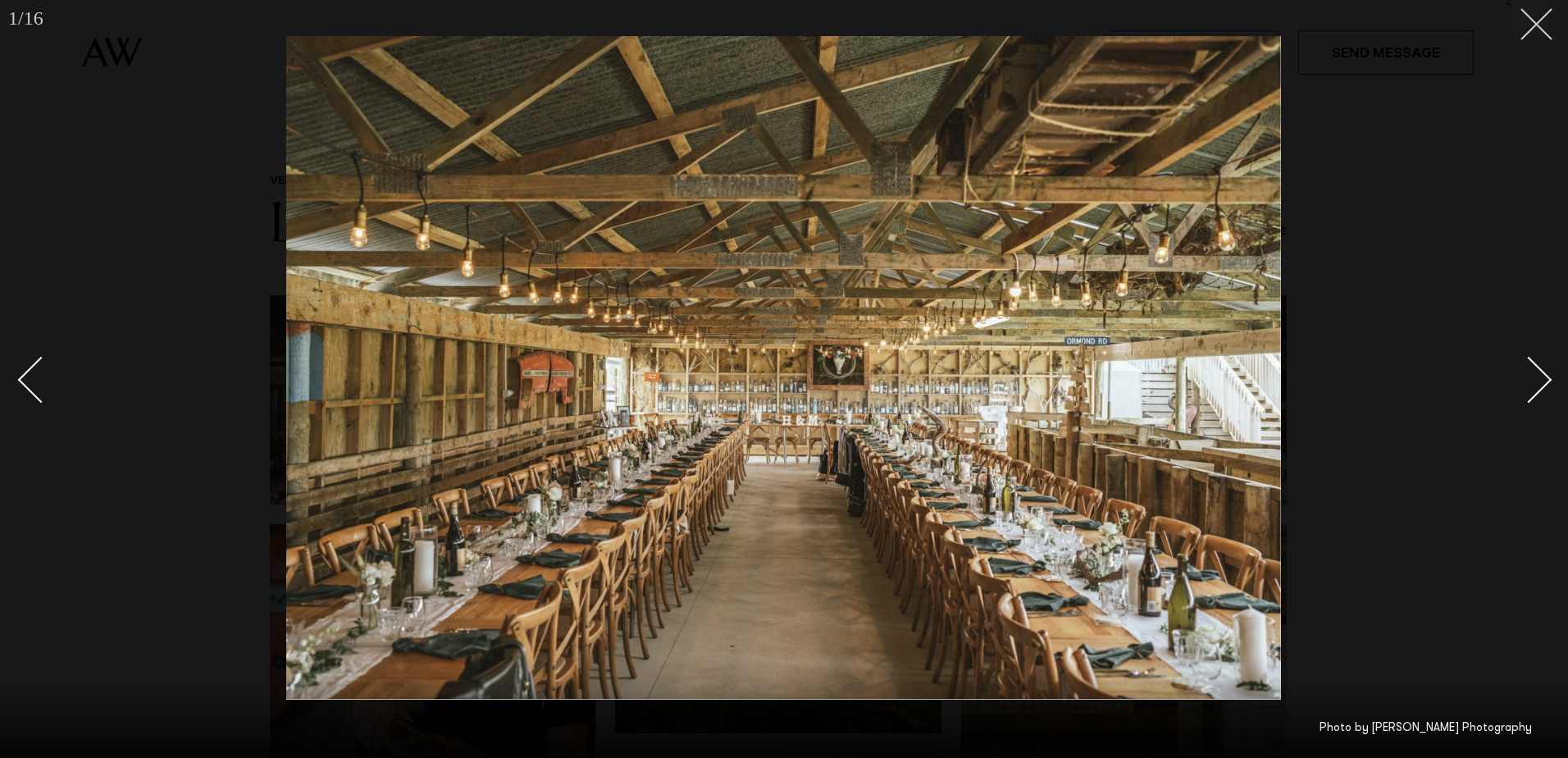
click at [1529, 32] on line at bounding box center [1537, 24] width 31 height 31
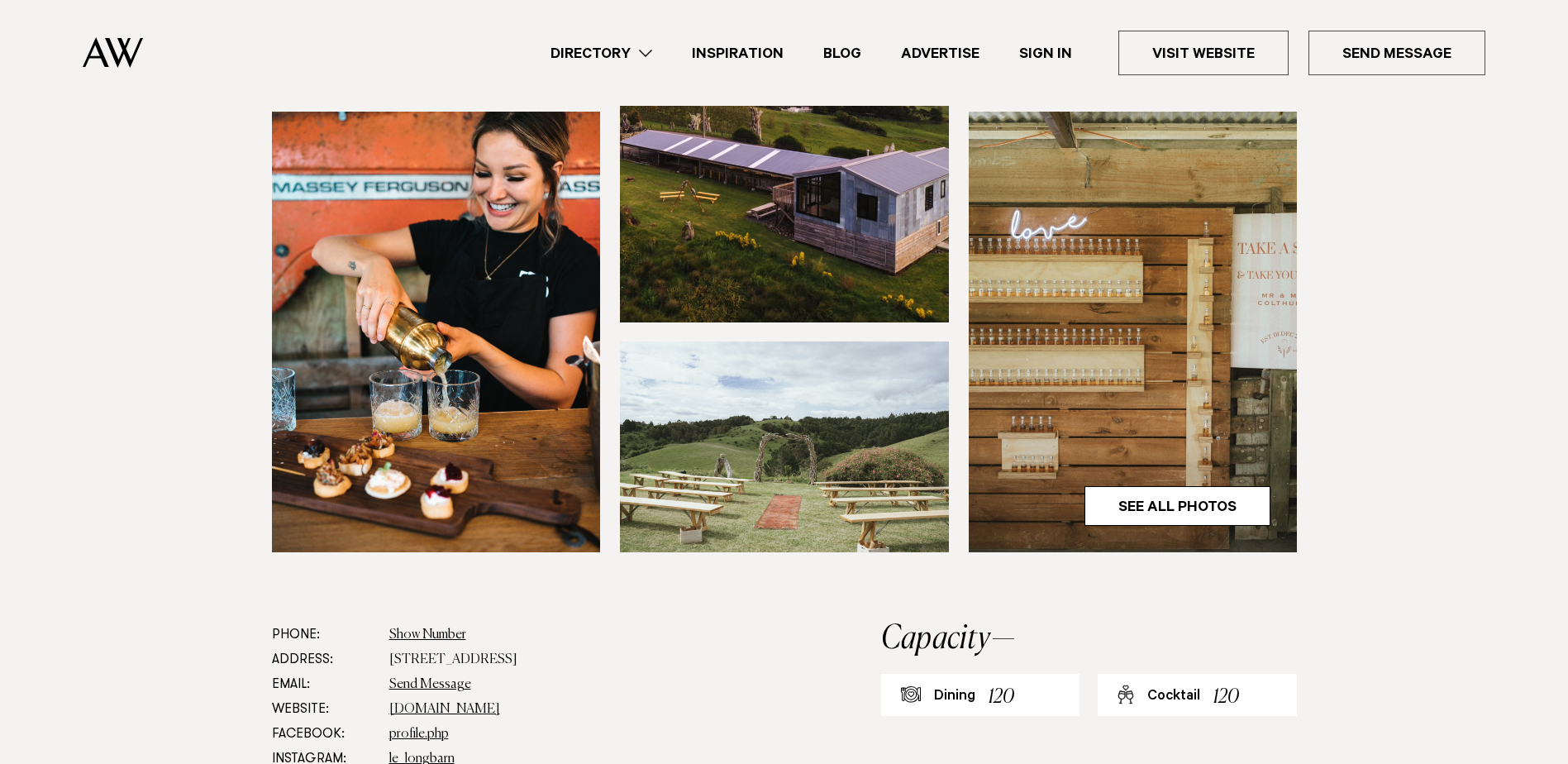
scroll to position [662, 0]
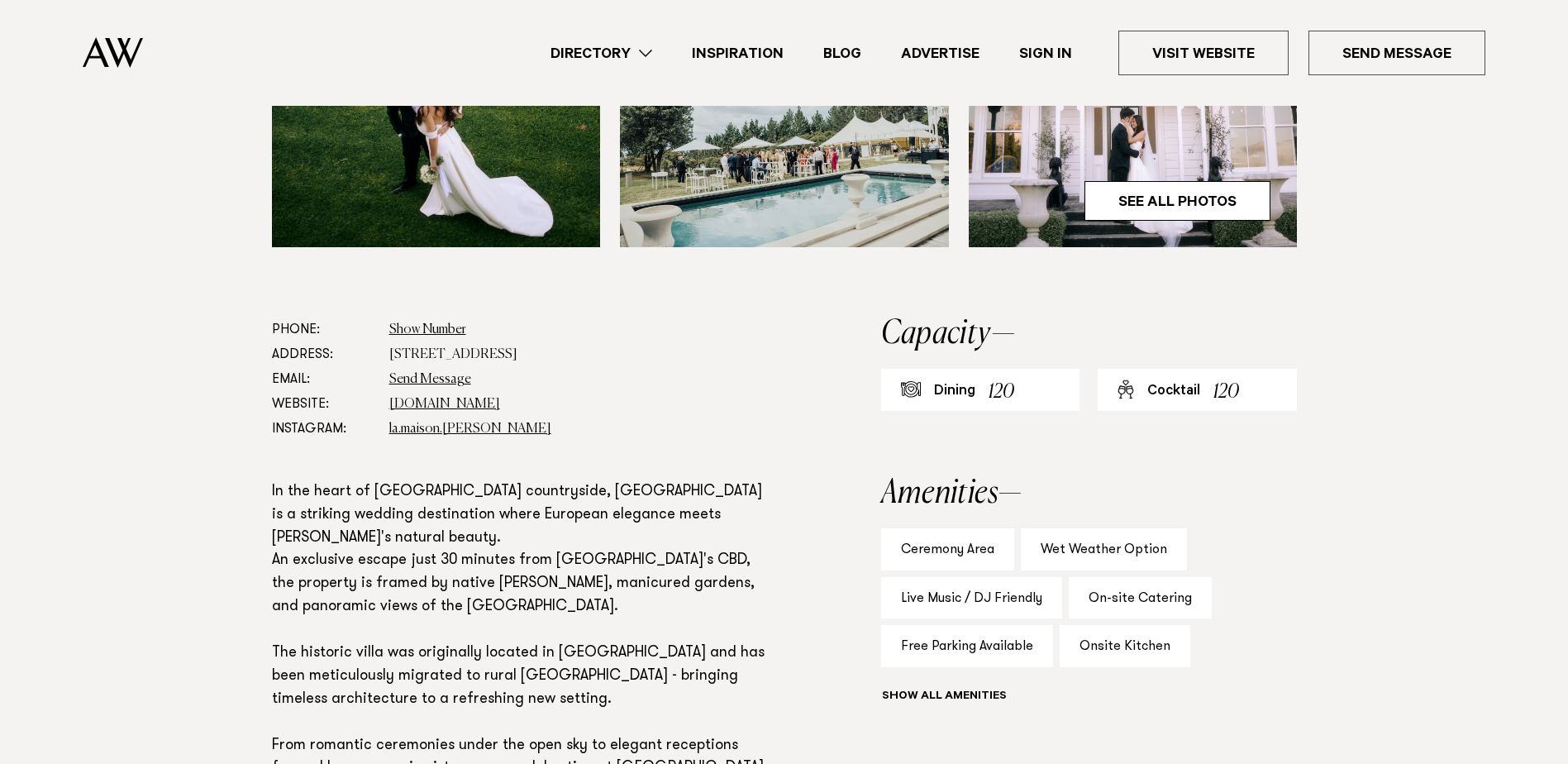
scroll to position [744, 0]
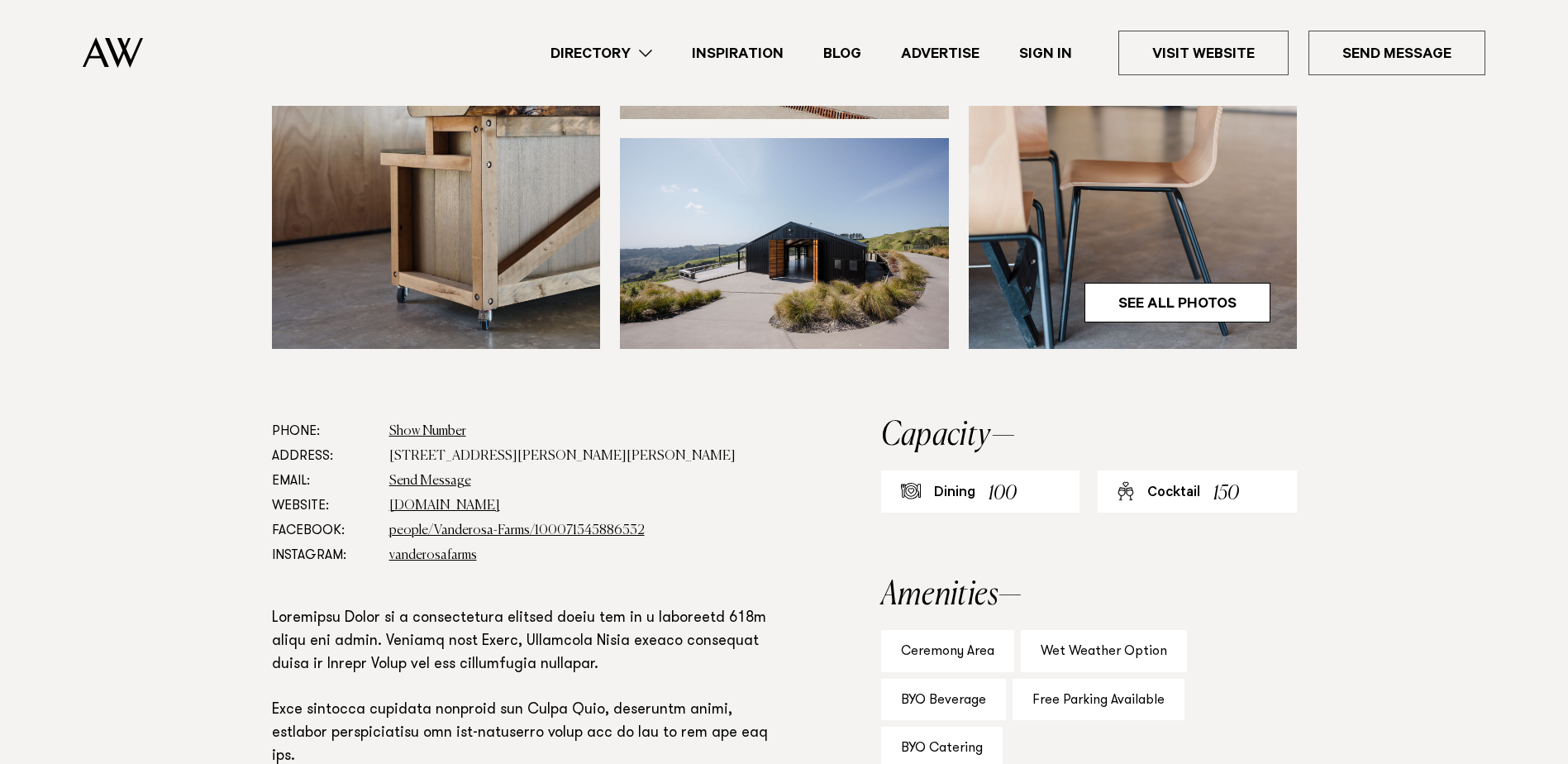
scroll to position [662, 0]
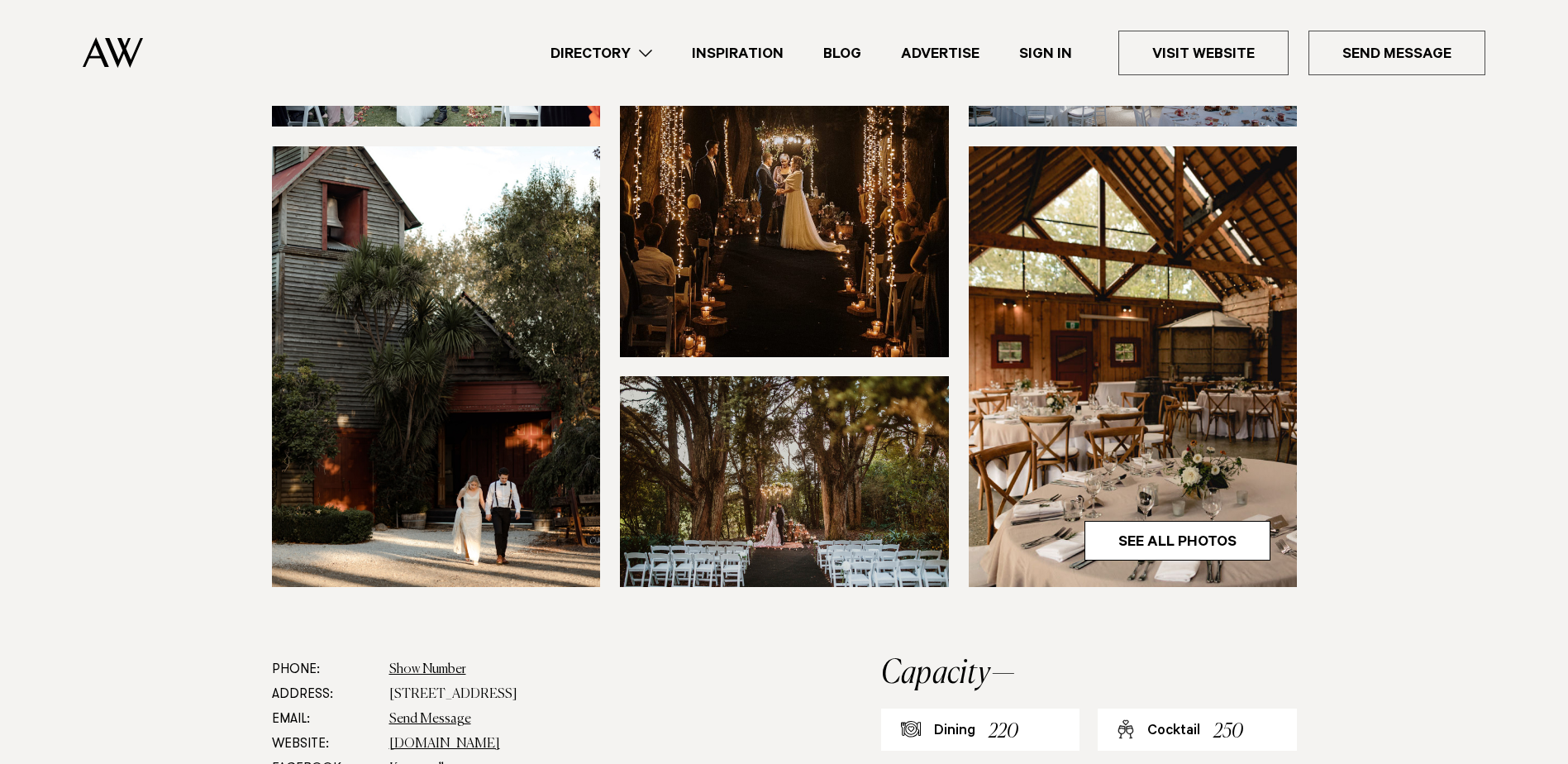
scroll to position [496, 0]
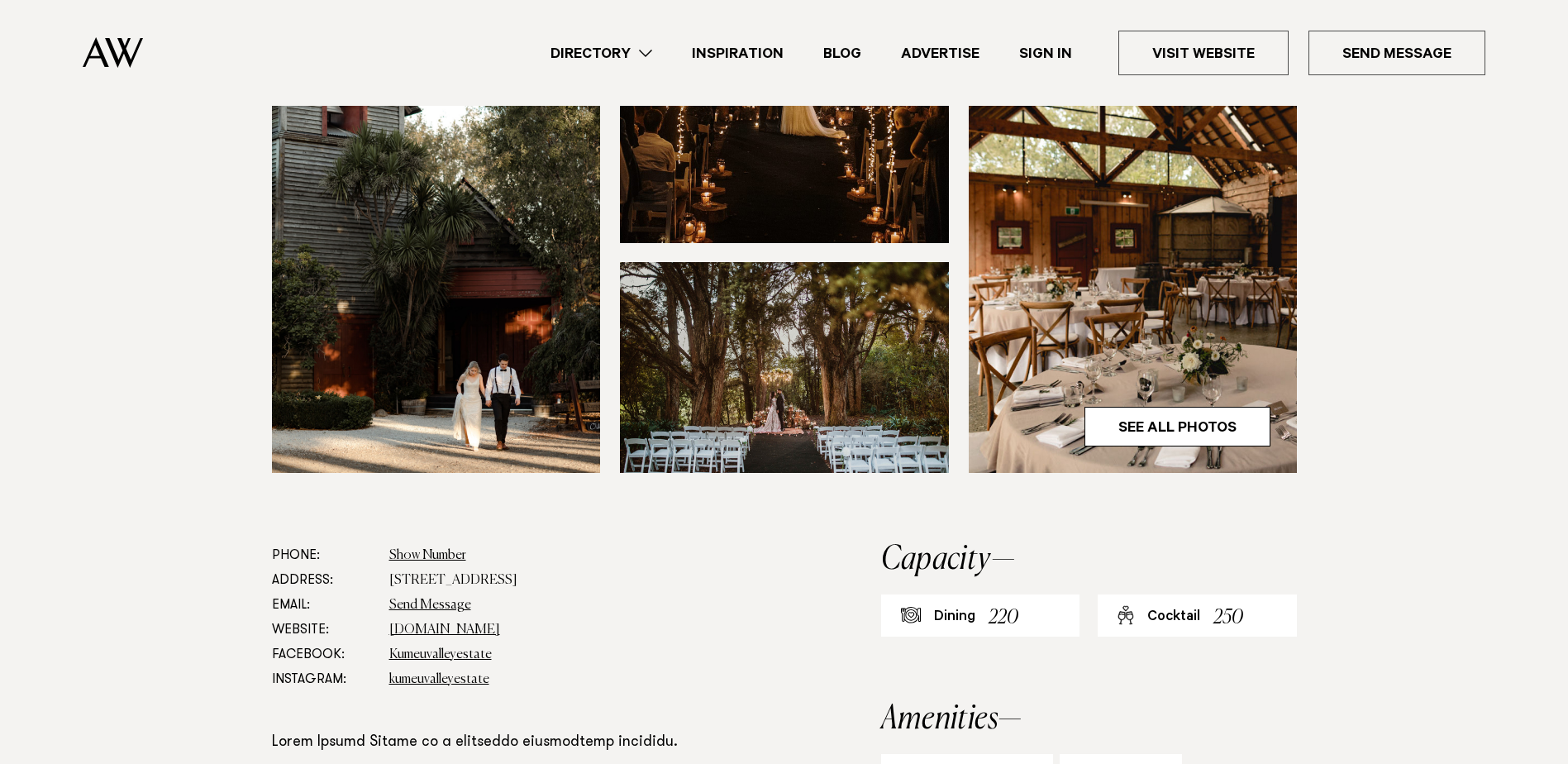
click at [879, 430] on img at bounding box center [784, 367] width 329 height 211
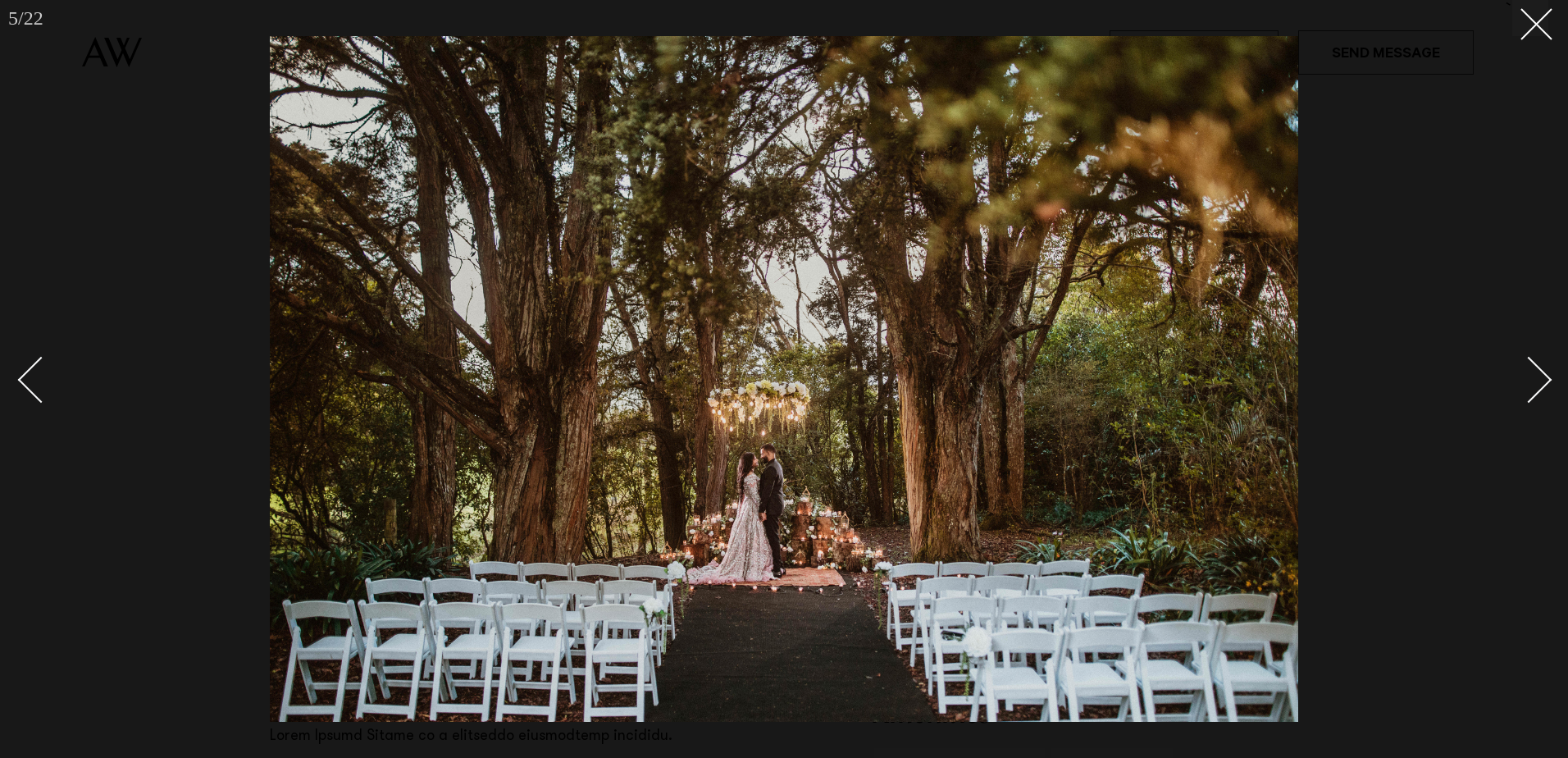
click at [1543, 365] on link at bounding box center [1520, 378] width 58 height 82
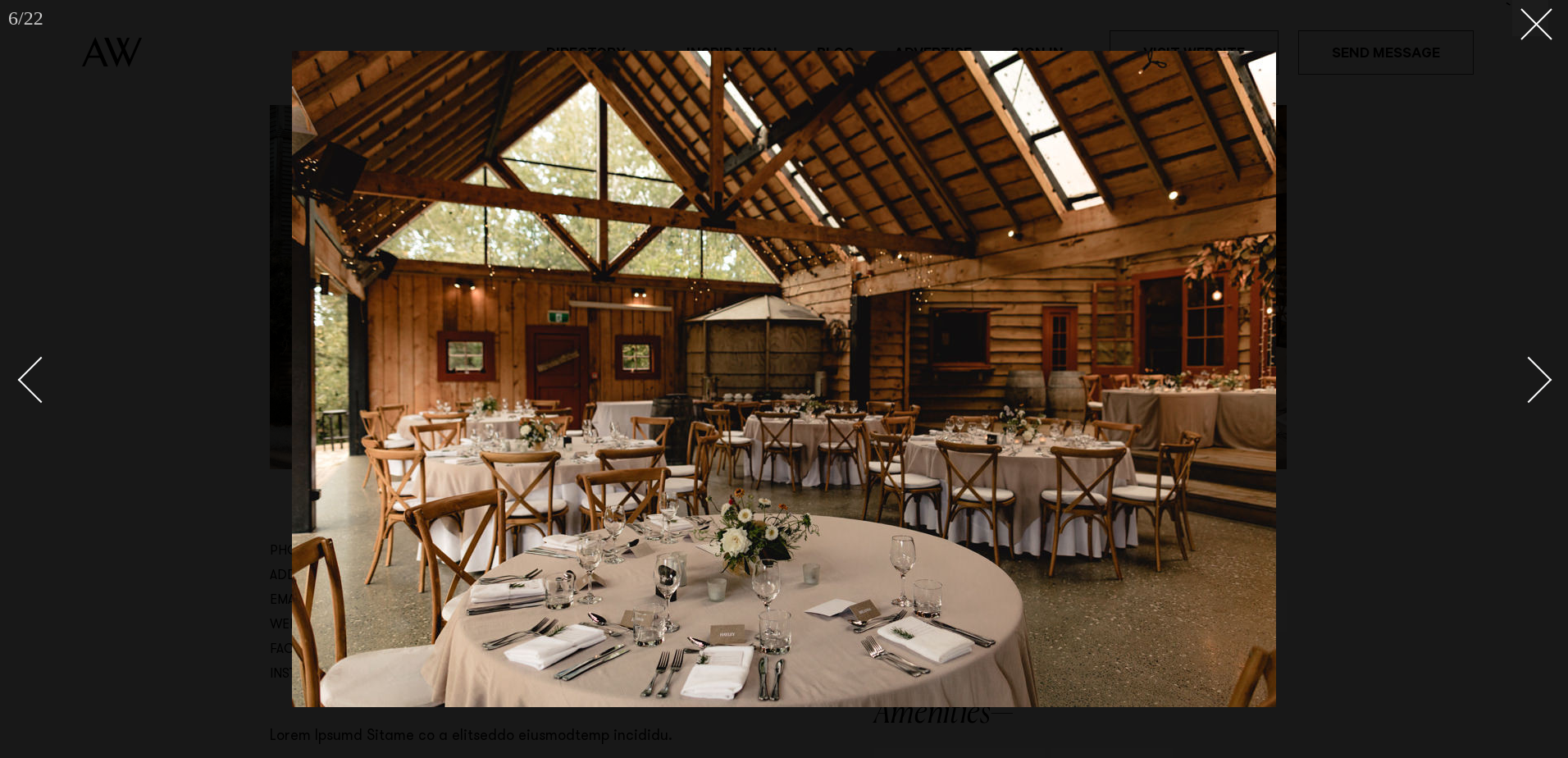
click at [1543, 365] on link at bounding box center [1520, 378] width 58 height 82
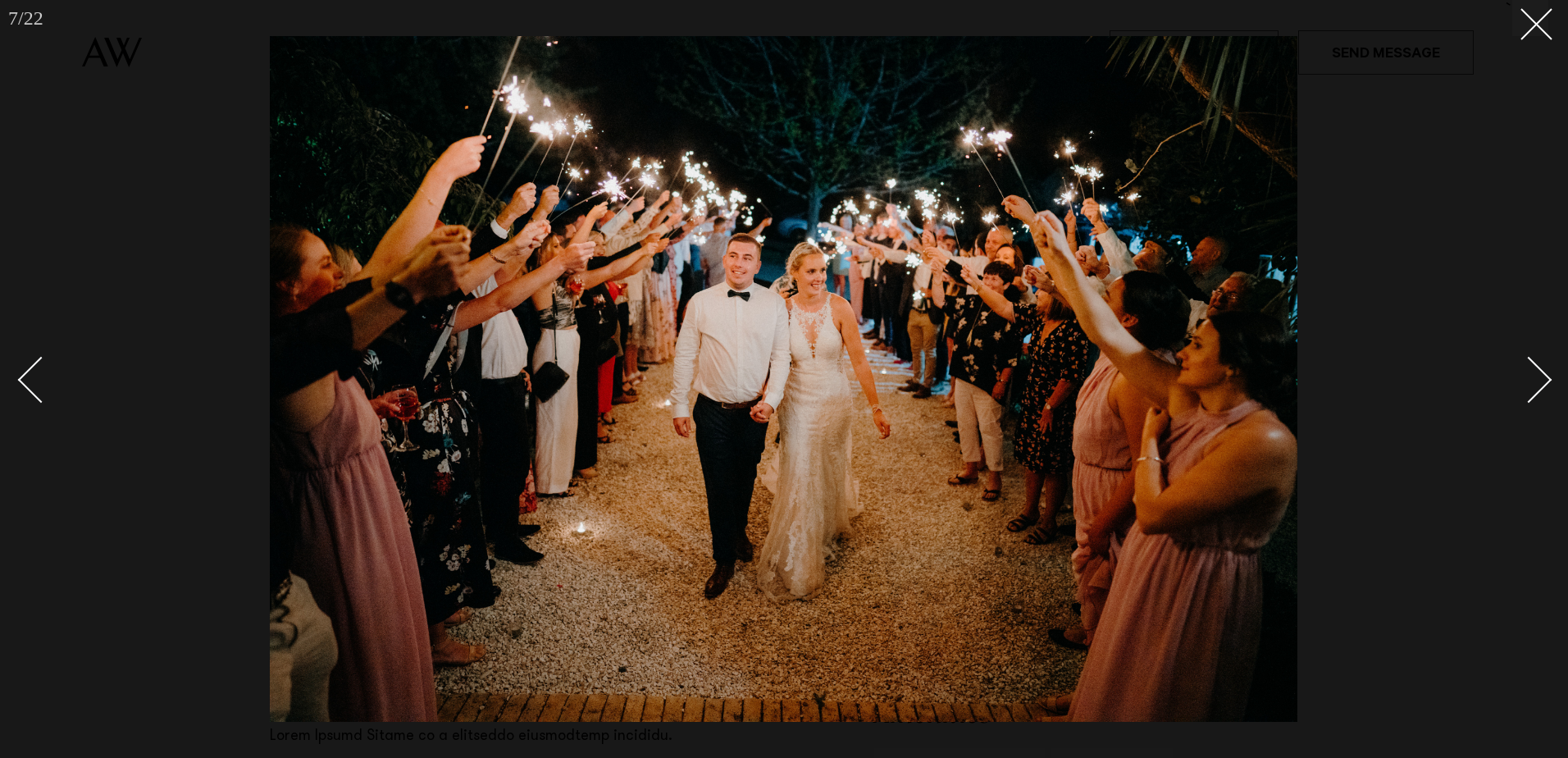
click at [1543, 365] on link at bounding box center [1520, 378] width 58 height 82
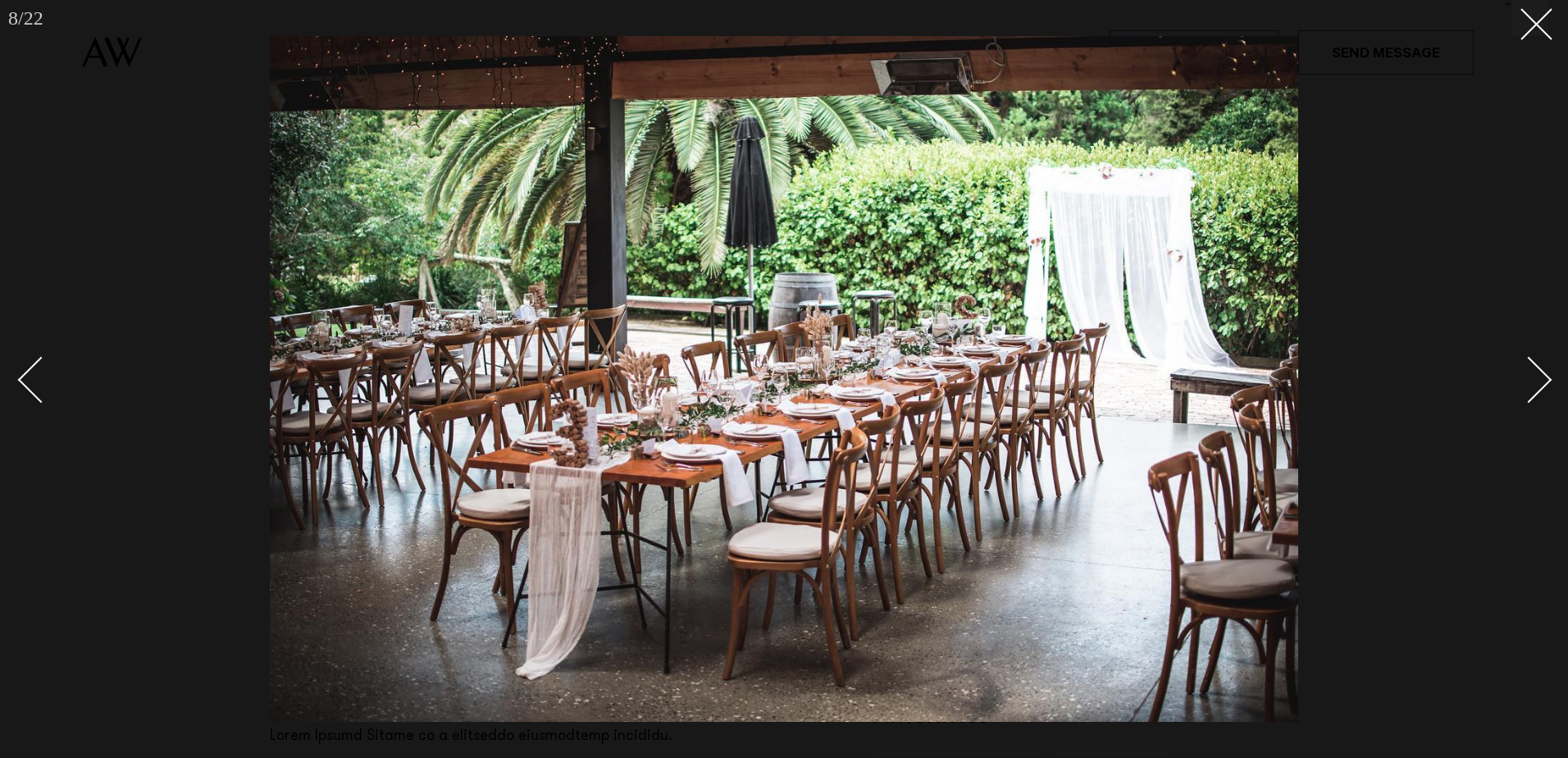
click at [1543, 365] on link at bounding box center [1520, 378] width 58 height 82
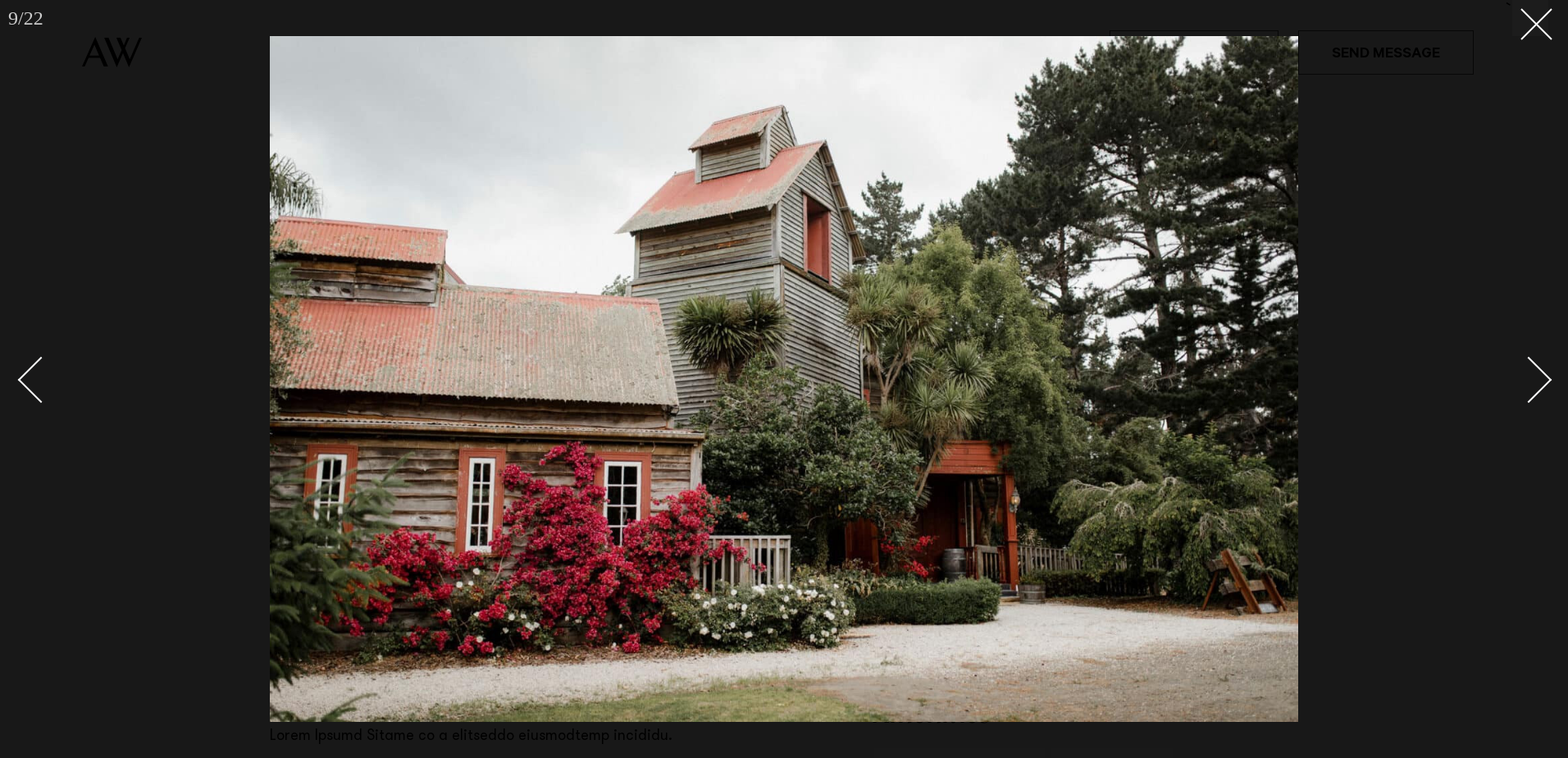
click at [1543, 365] on link at bounding box center [1520, 378] width 58 height 82
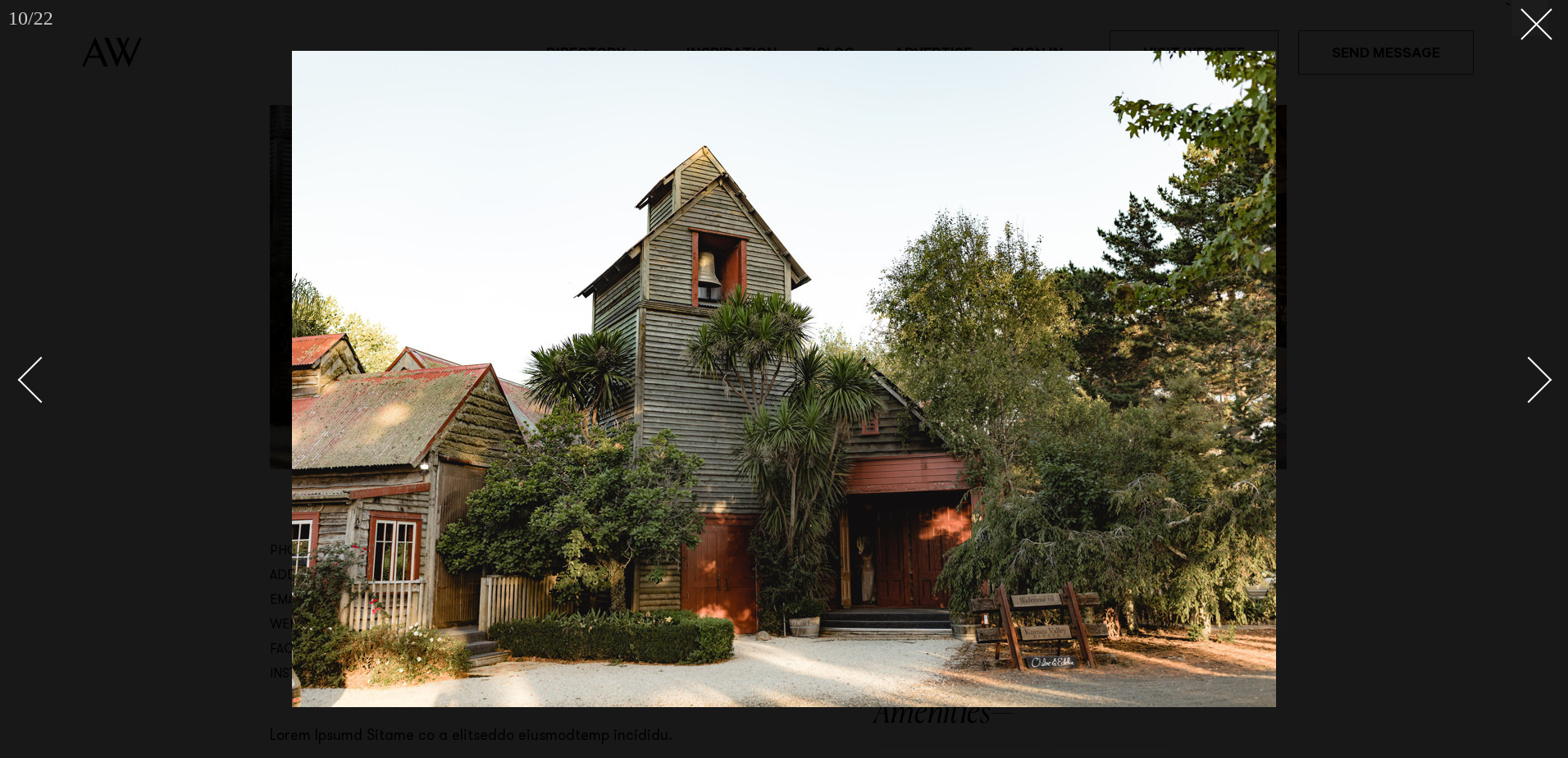
click at [1543, 365] on link at bounding box center [1520, 378] width 58 height 82
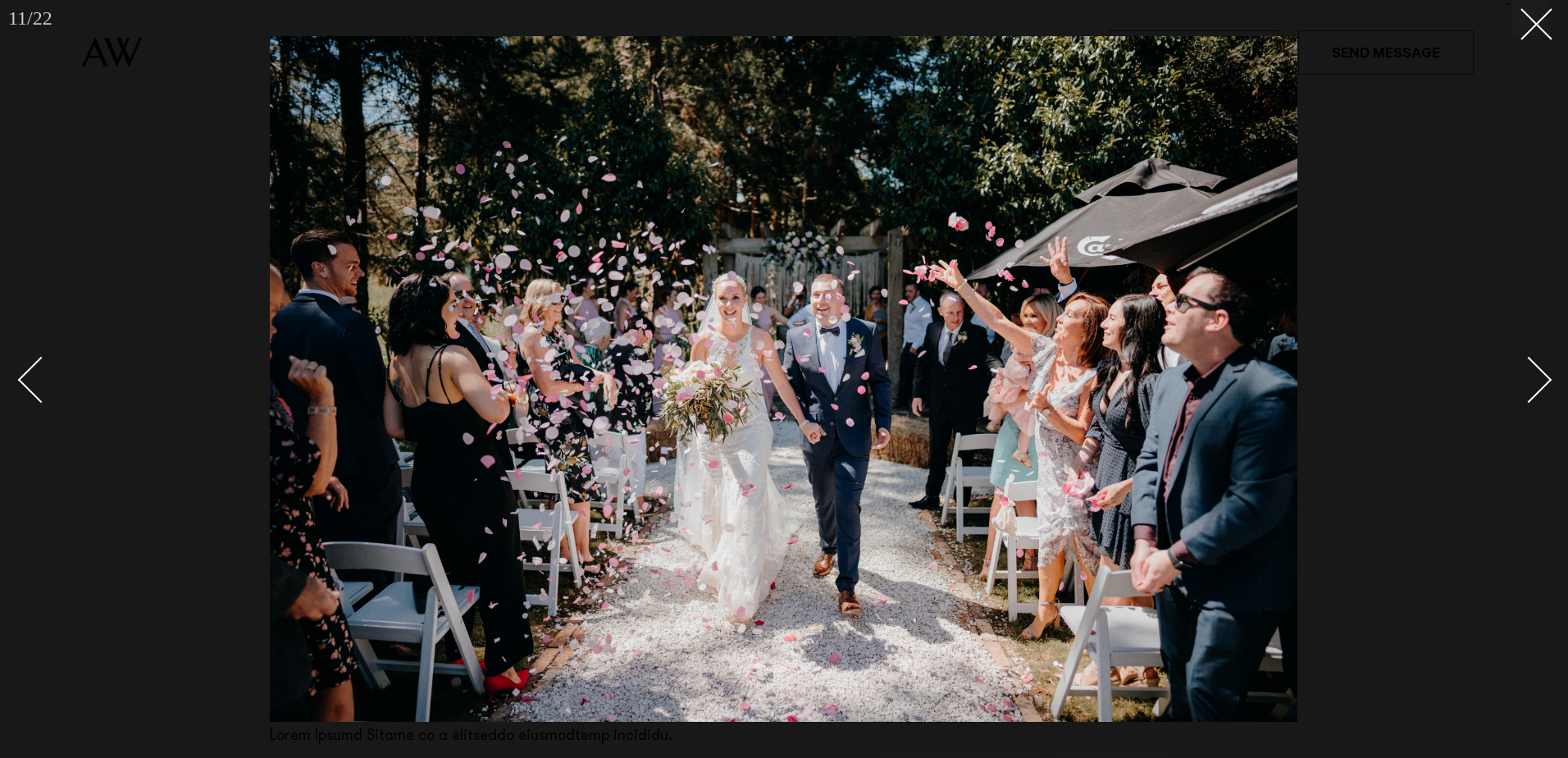
click at [1543, 365] on link at bounding box center [1520, 378] width 58 height 82
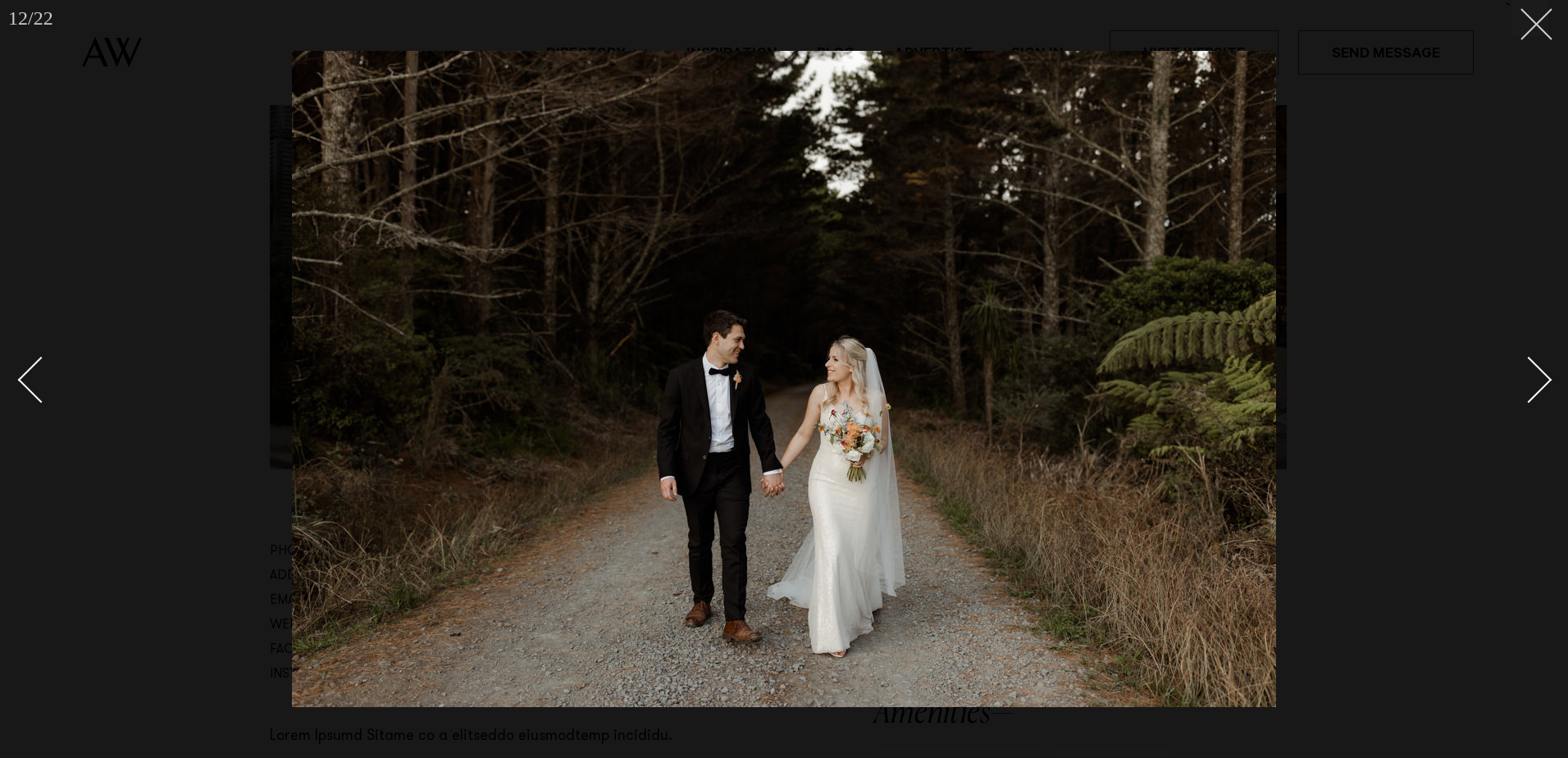
click at [1542, 20] on line at bounding box center [1537, 24] width 31 height 31
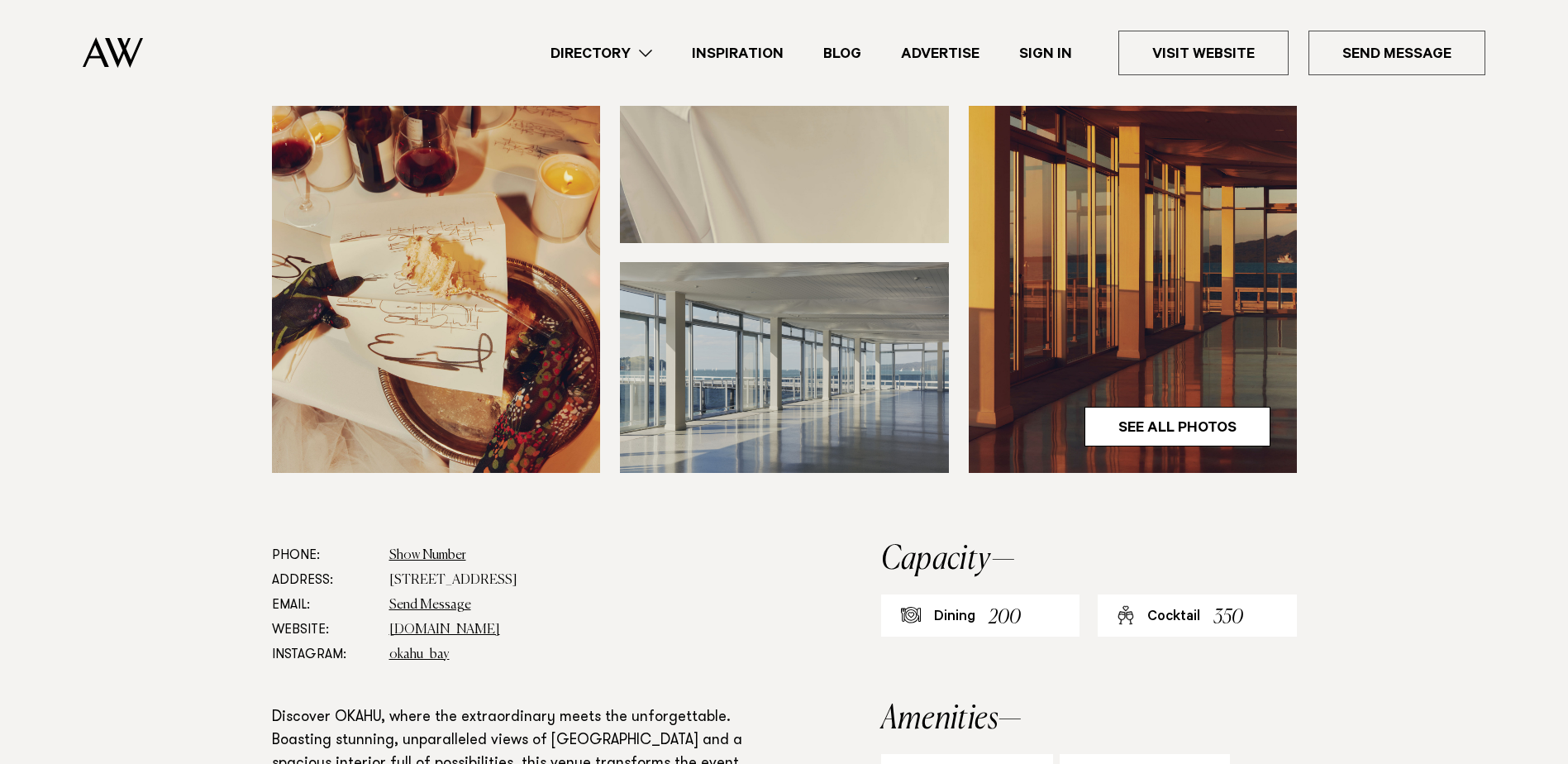
scroll to position [578, 0]
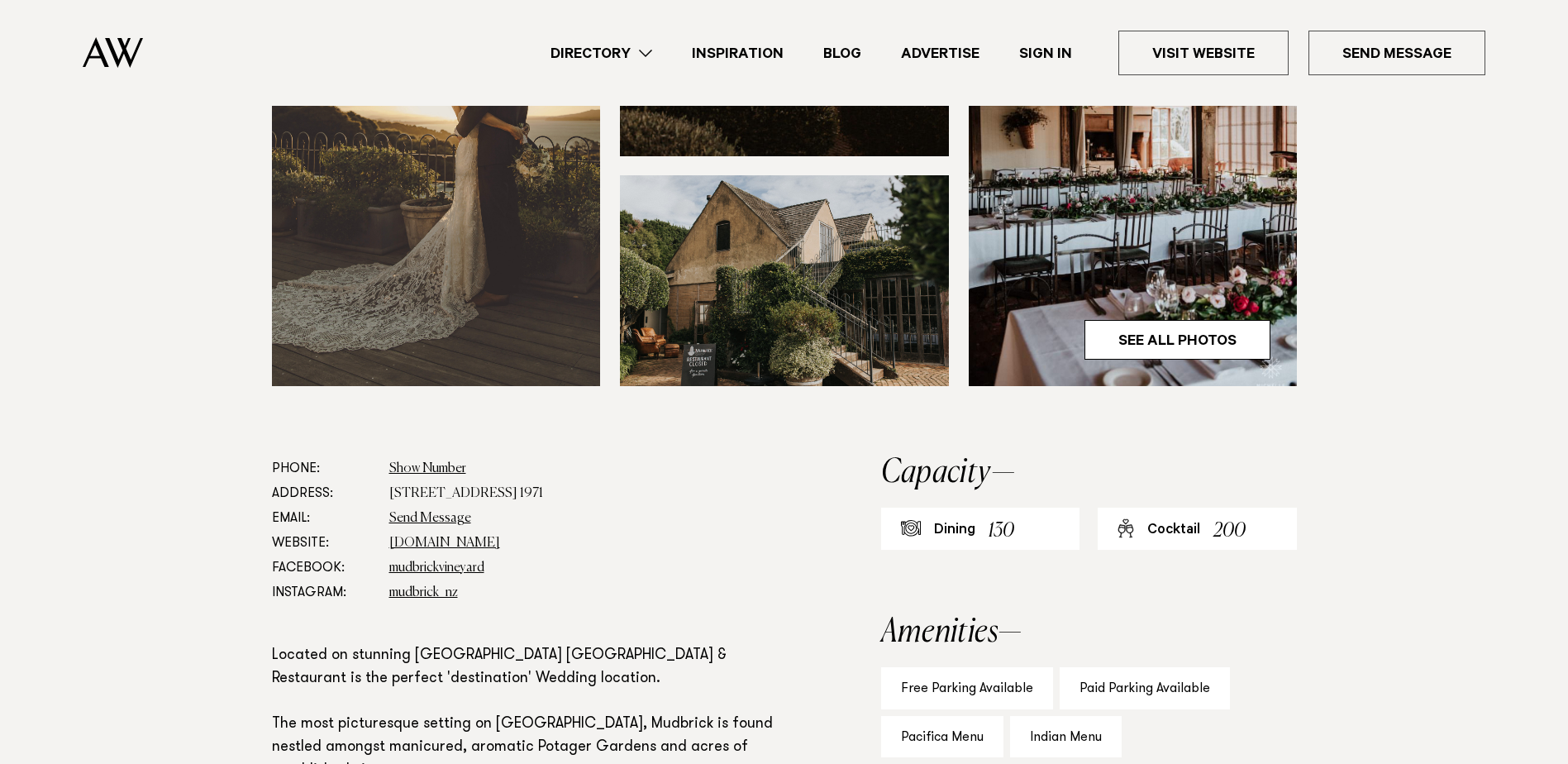
scroll to position [826, 0]
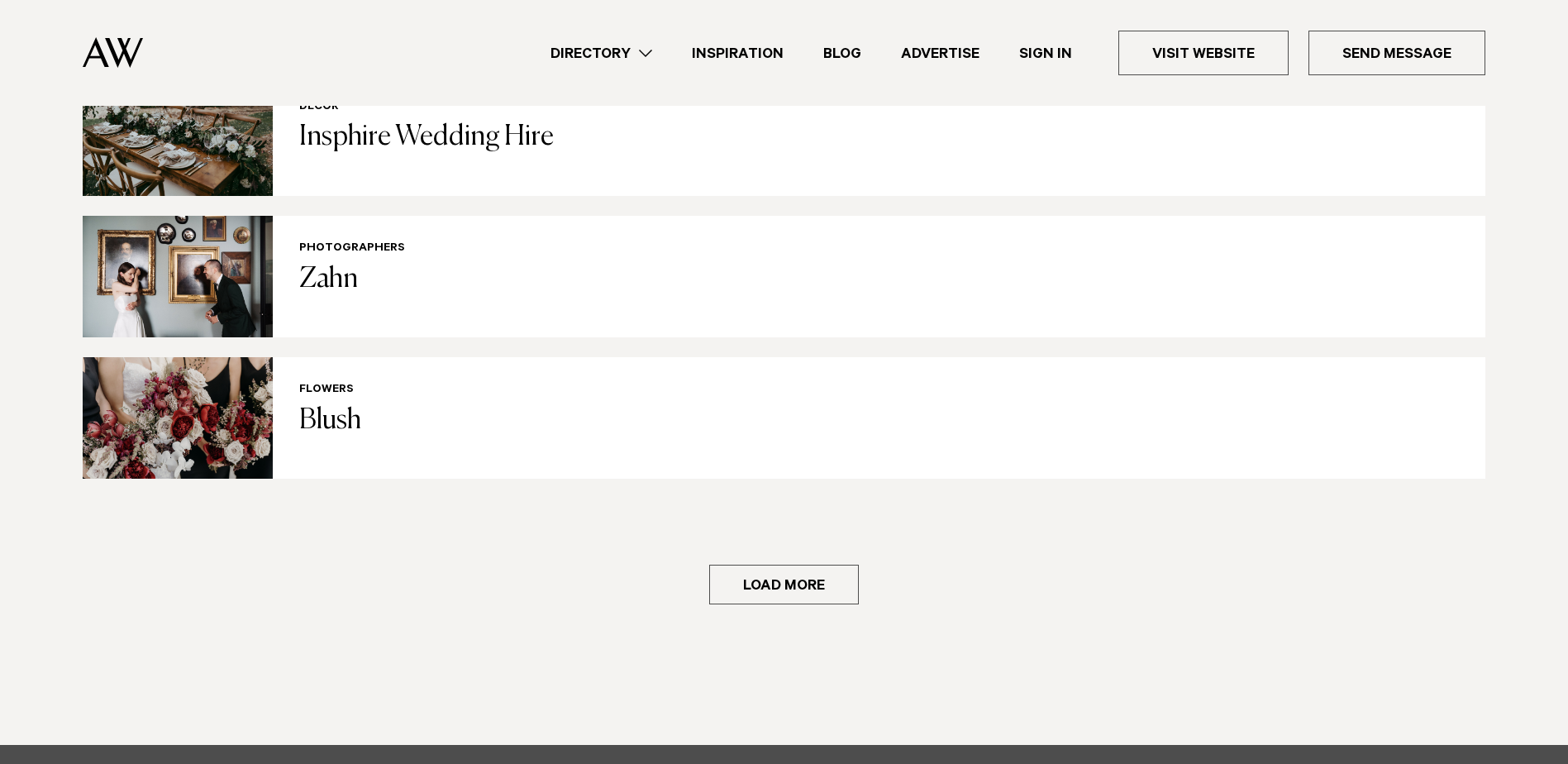
scroll to position [2150, 0]
